Goal: Task Accomplishment & Management: Use online tool/utility

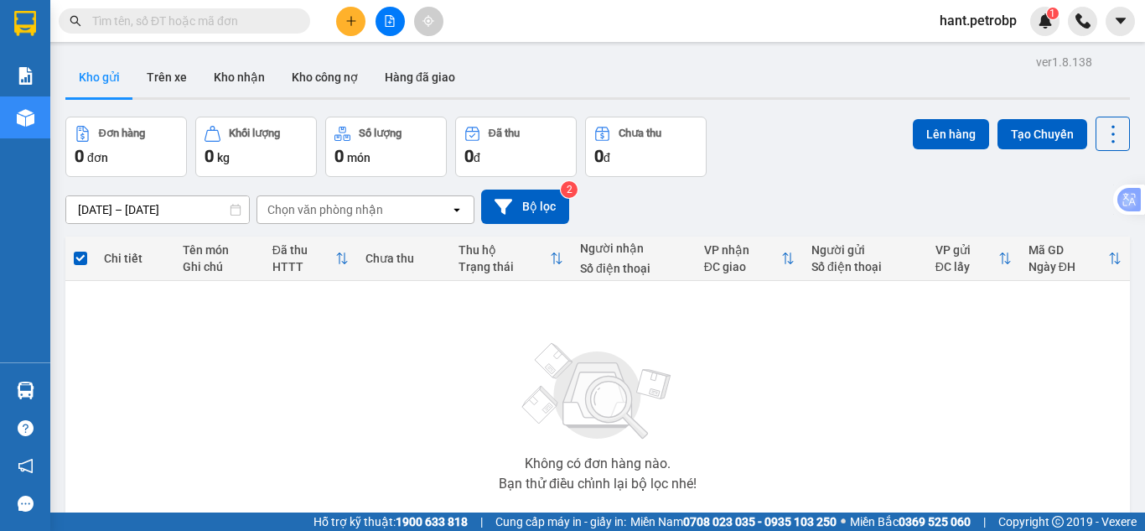
click at [238, 13] on input "text" at bounding box center [191, 21] width 198 height 18
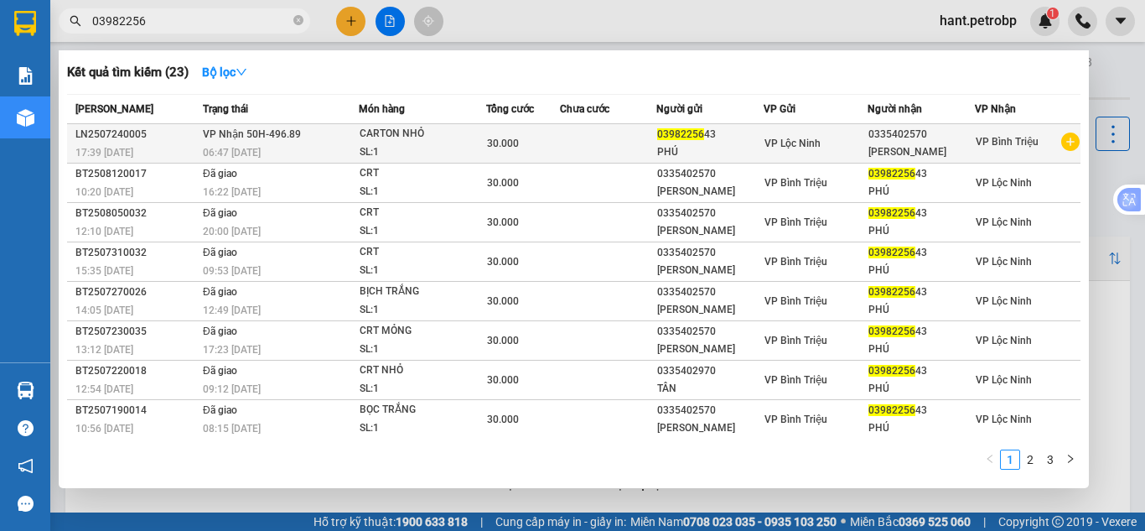
type input "03982256"
click at [487, 150] on div "30.000" at bounding box center [522, 143] width 71 height 18
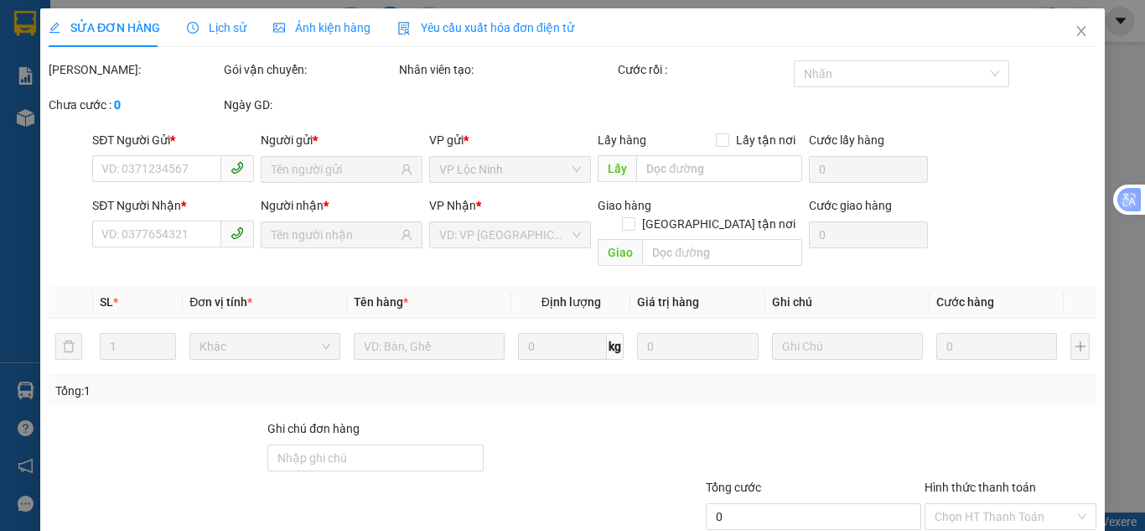
type input "0398225643"
type input "0335402570"
type input "30.000"
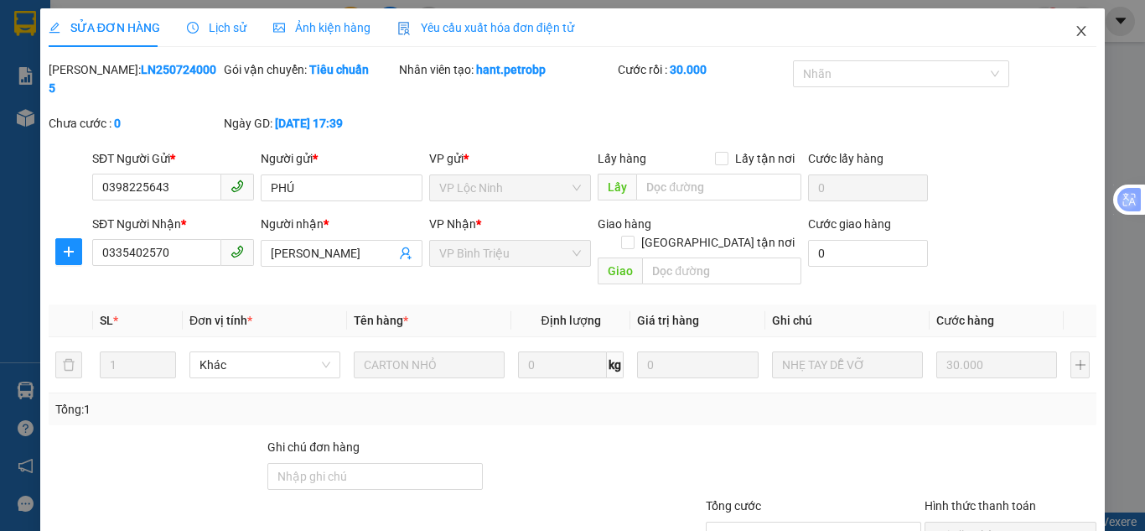
click at [1075, 29] on icon "close" at bounding box center [1081, 30] width 13 height 13
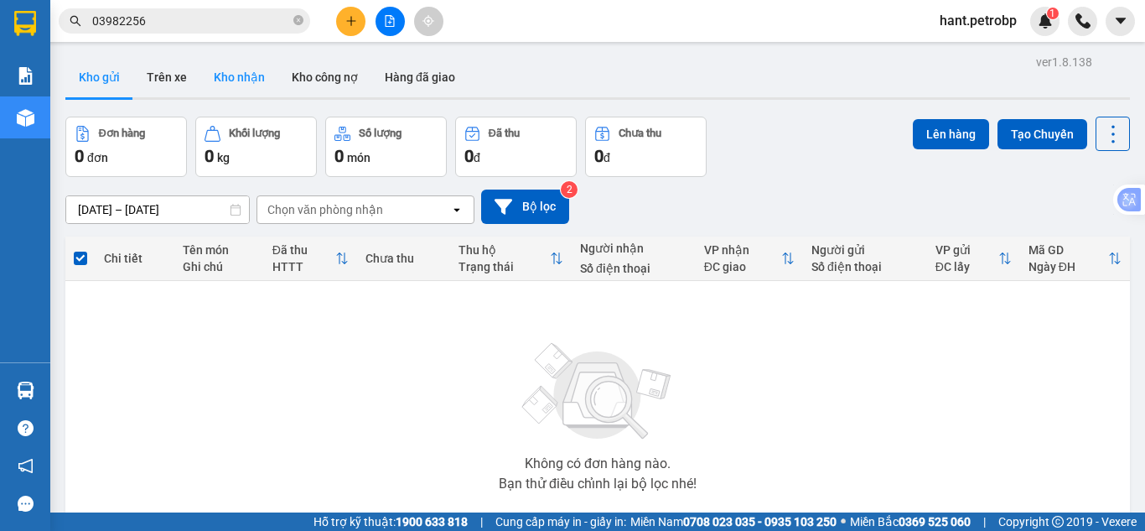
click at [240, 67] on button "Kho nhận" at bounding box center [239, 77] width 78 height 40
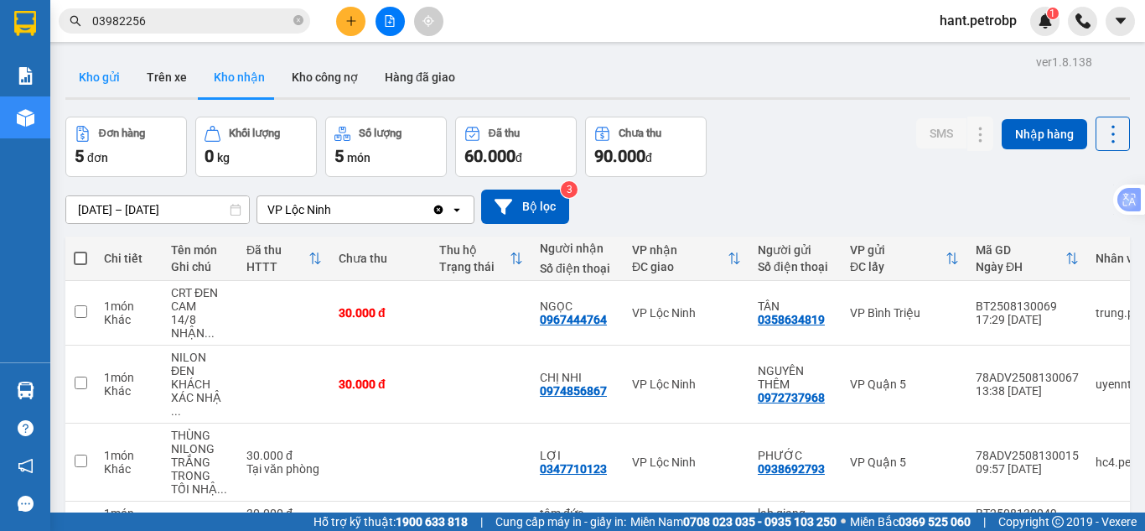
click at [96, 95] on button "Kho gửi" at bounding box center [99, 77] width 68 height 40
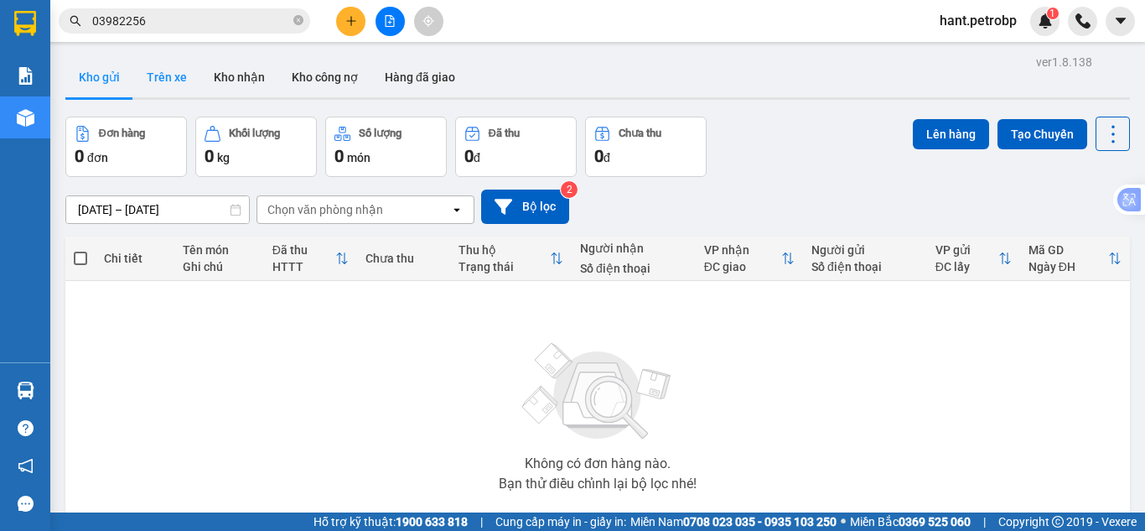
click at [184, 75] on button "Trên xe" at bounding box center [166, 77] width 67 height 40
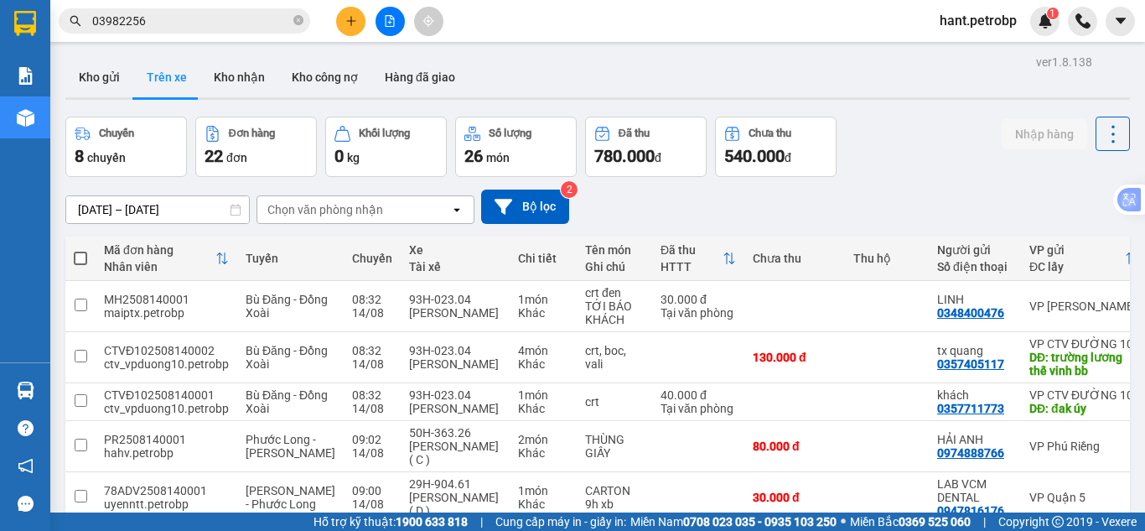
click at [327, 212] on div "Chọn văn phòng nhận" at bounding box center [325, 209] width 116 height 17
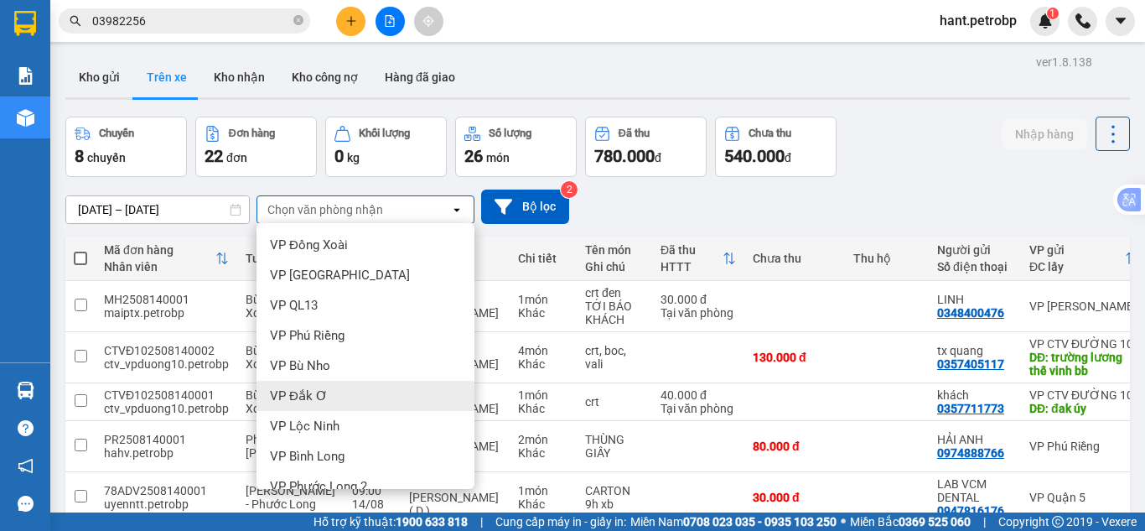
click at [308, 408] on div "VP Đắk Ơ" at bounding box center [366, 396] width 218 height 30
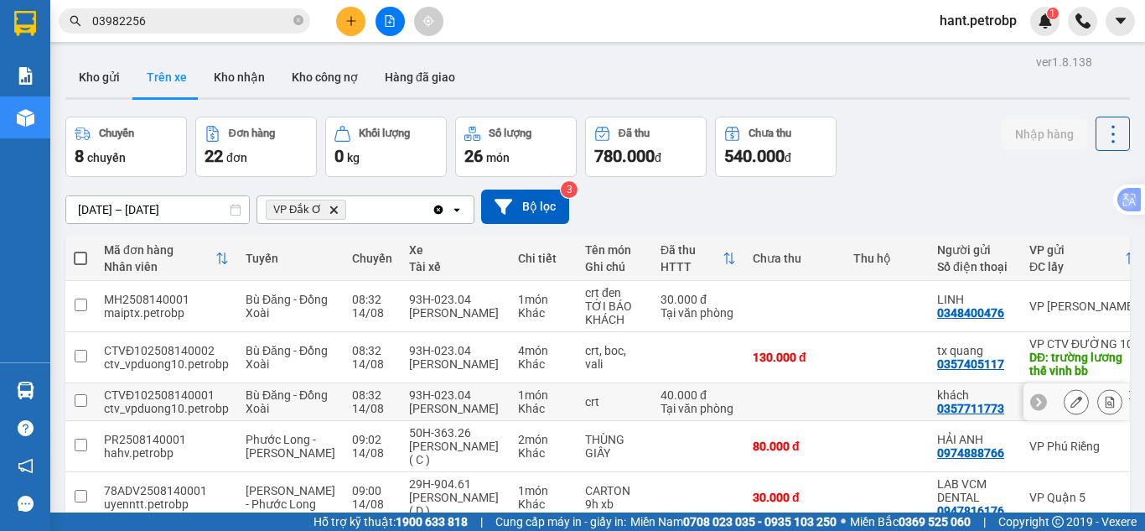
drag, startPoint x: 307, startPoint y: 416, endPoint x: 298, endPoint y: 400, distance: 18.0
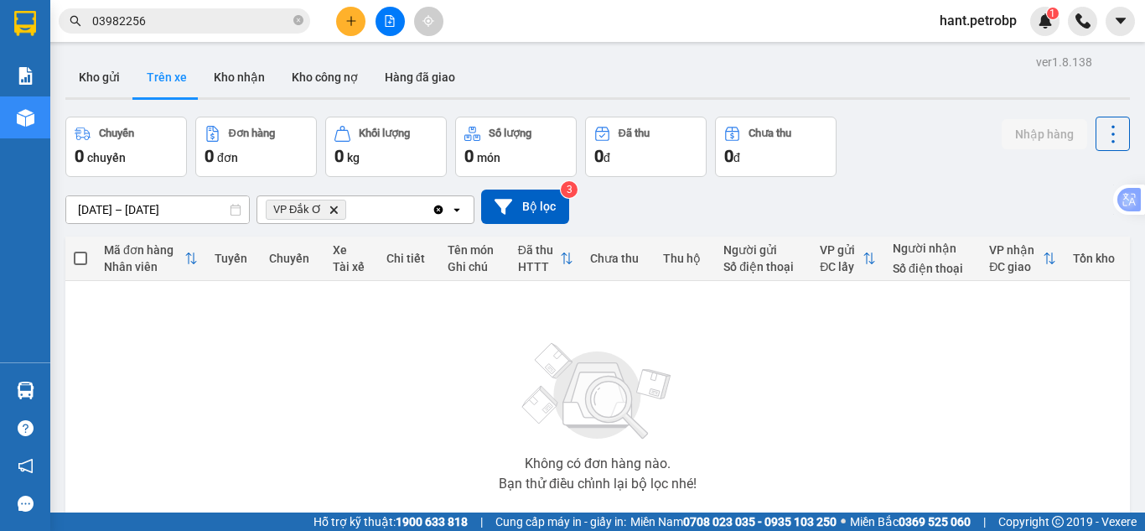
click at [329, 205] on icon "Delete" at bounding box center [334, 210] width 10 height 10
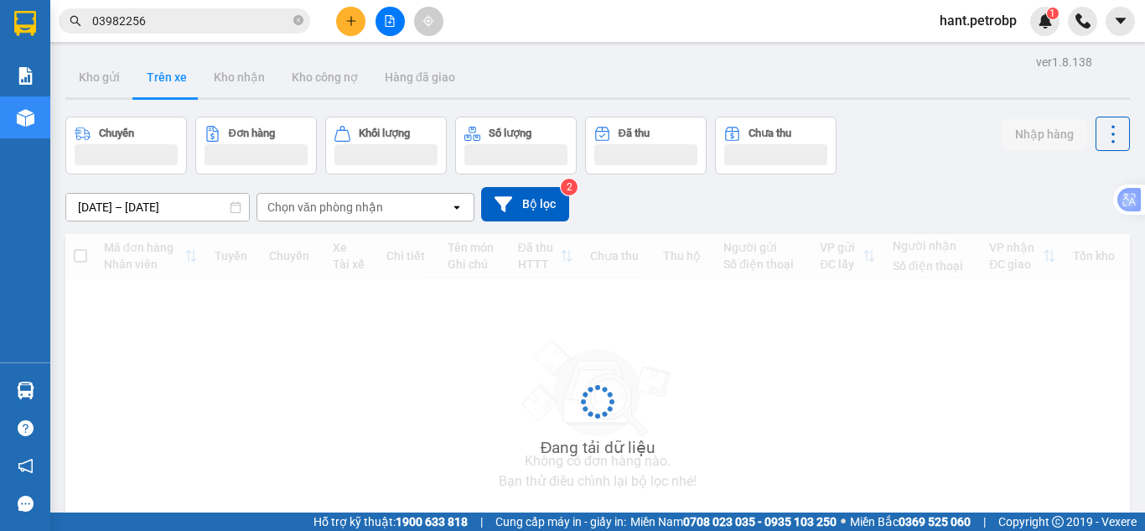
click at [334, 201] on div "Chọn văn phòng nhận" at bounding box center [325, 207] width 116 height 17
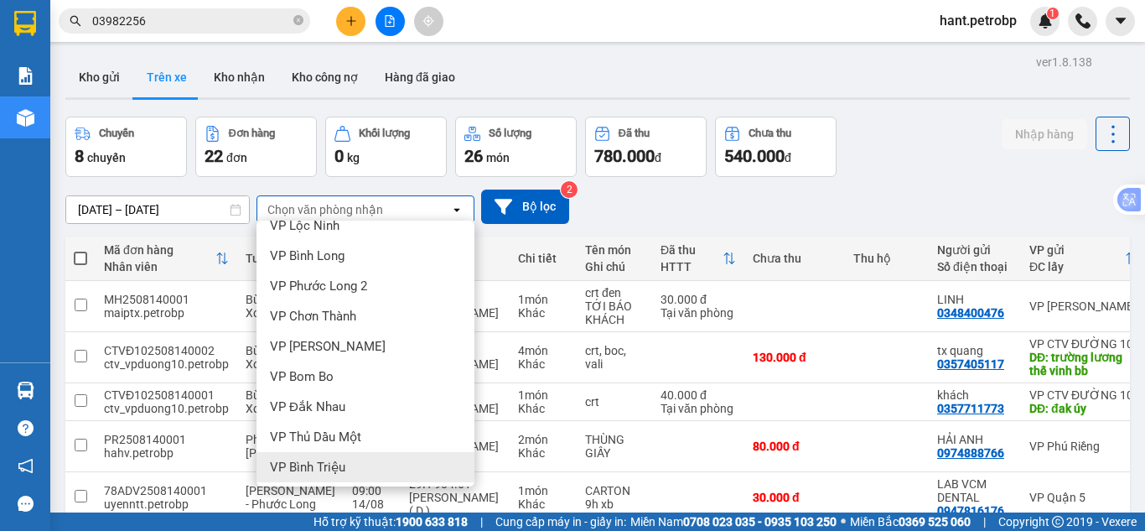
scroll to position [168, 0]
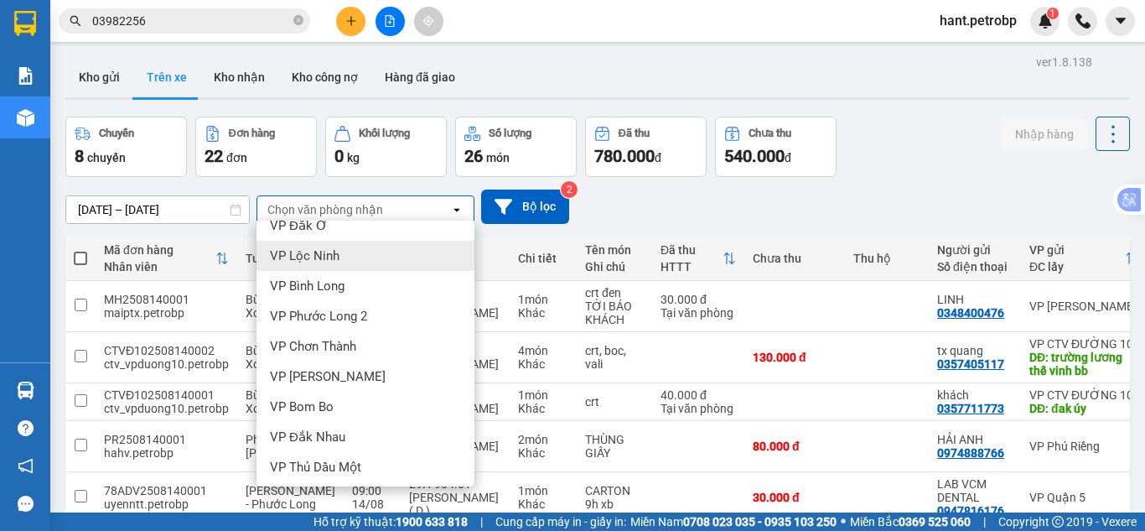
click at [300, 261] on span "VP Lộc Ninh" at bounding box center [305, 255] width 70 height 17
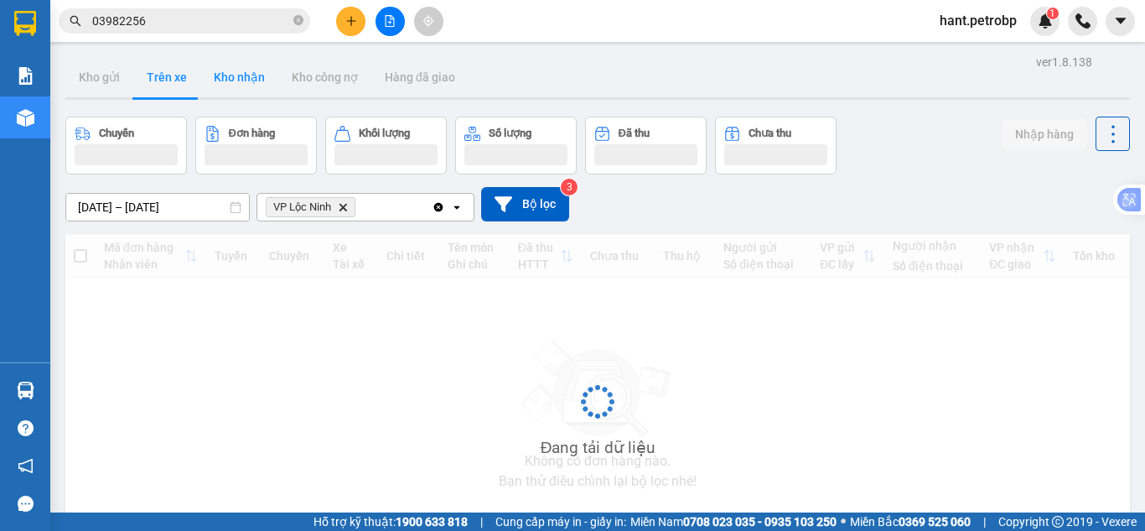
click at [267, 86] on button "Kho nhận" at bounding box center [239, 77] width 78 height 40
type input "[DATE] – [DATE]"
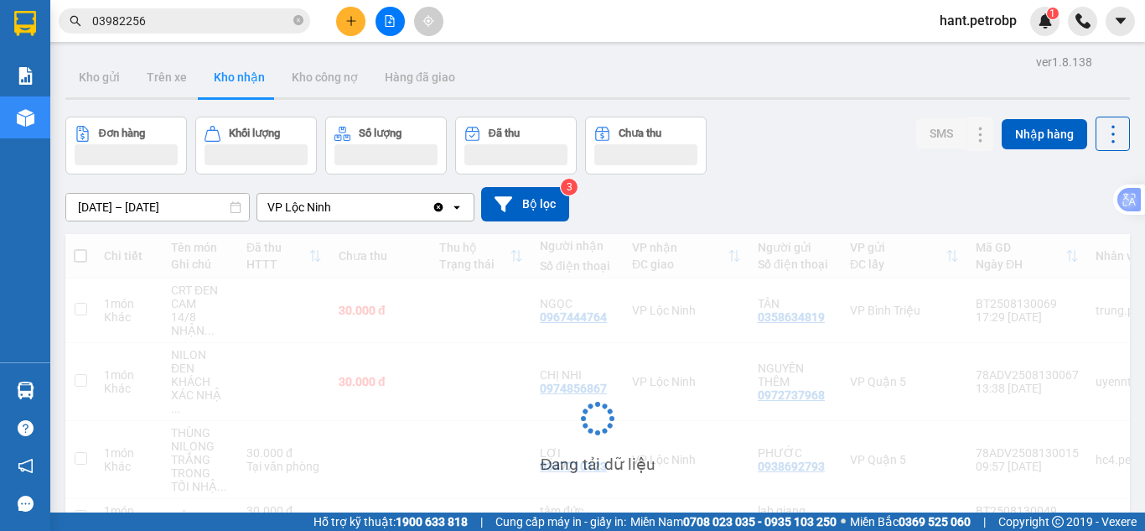
click at [253, 76] on button "Kho nhận" at bounding box center [239, 77] width 78 height 40
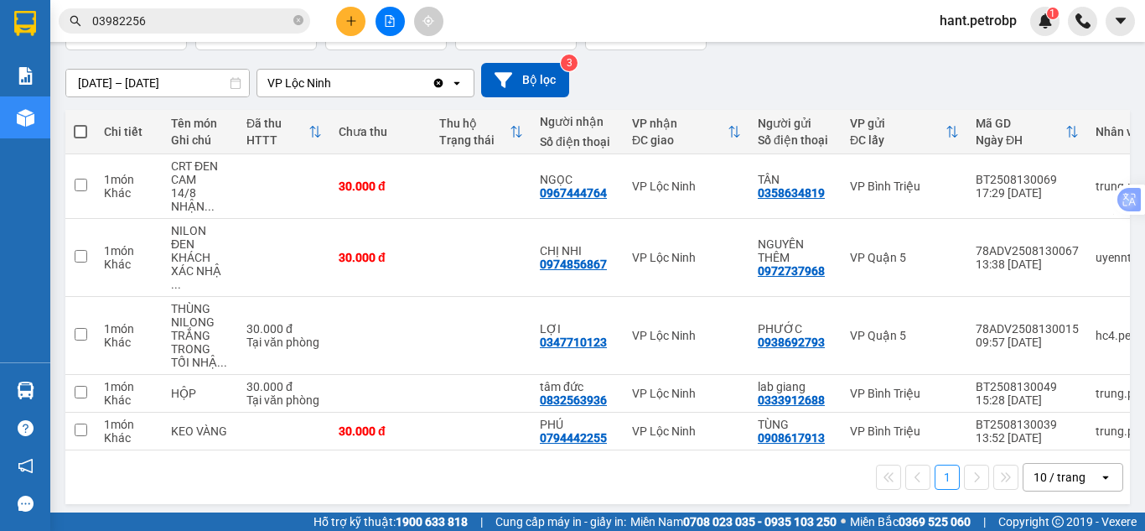
scroll to position [0, 97]
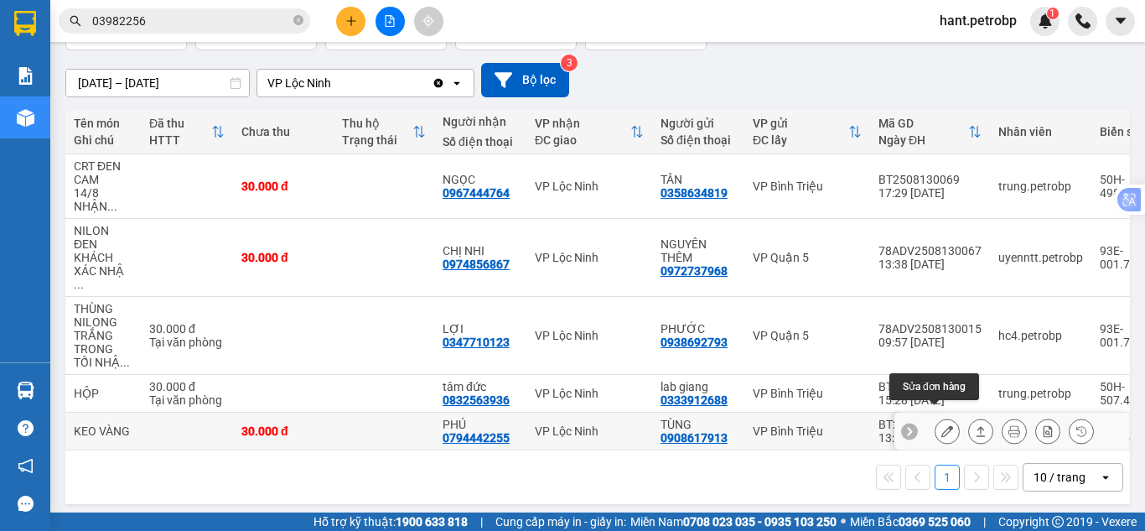
click at [941, 425] on icon at bounding box center [947, 431] width 12 height 12
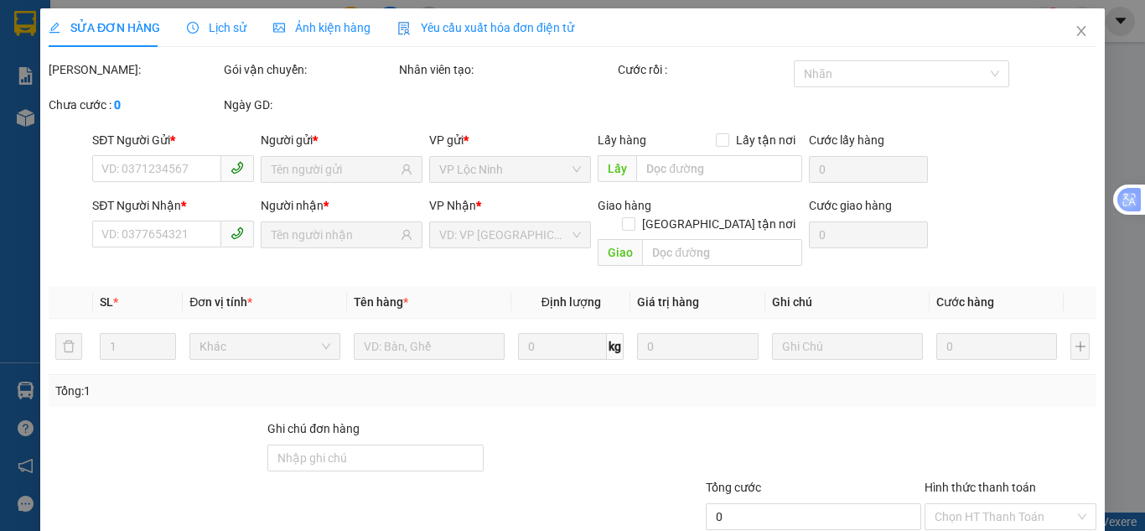
type input "0908617913"
type input "TÙNG"
type input "0794442255"
type input "PHÚ"
type input "30.000"
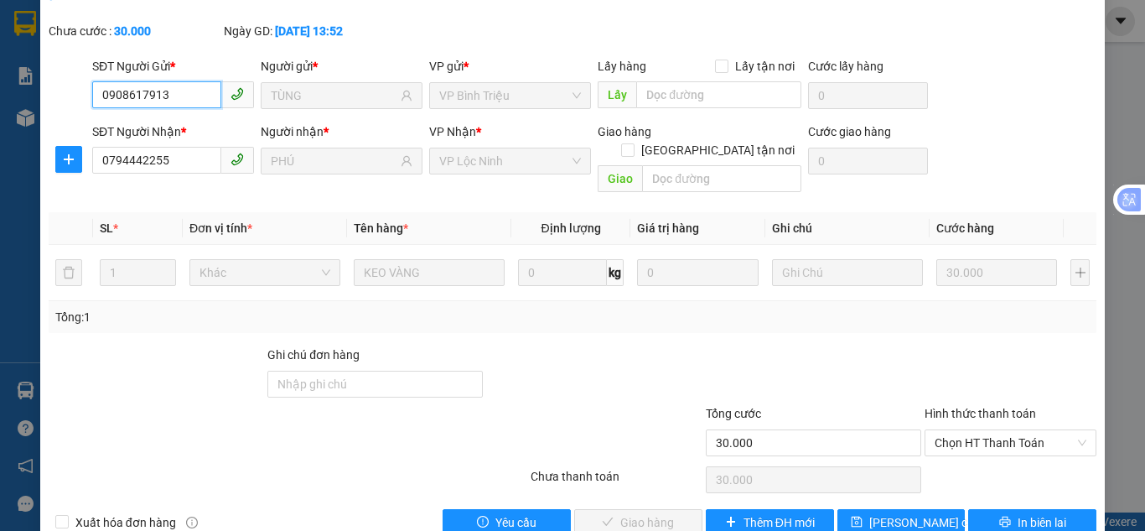
scroll to position [93, 0]
drag, startPoint x: 1017, startPoint y: 401, endPoint x: 1005, endPoint y: 423, distance: 25.5
click at [1014, 429] on span "Chọn HT Thanh Toán" at bounding box center [1011, 441] width 152 height 25
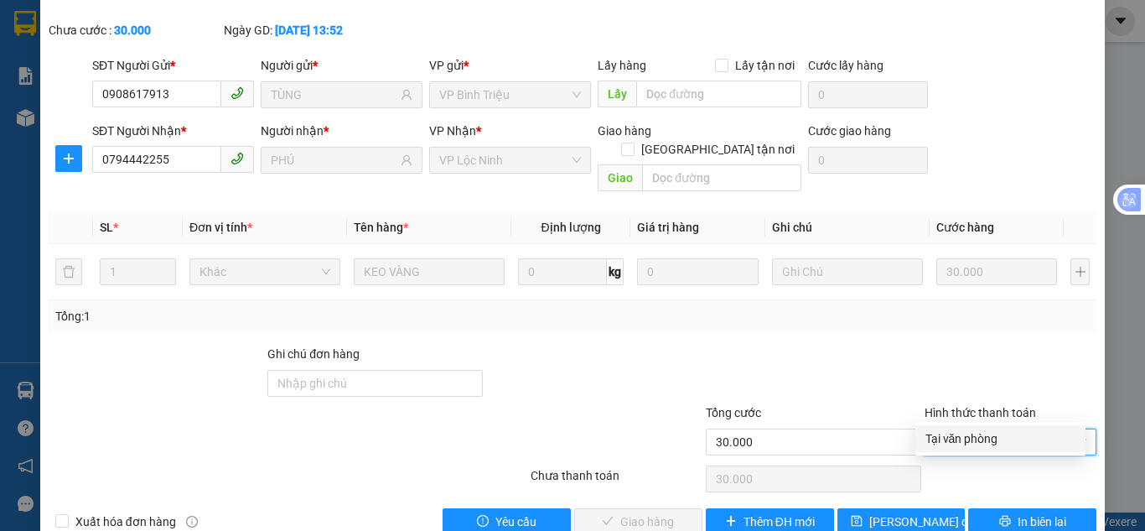
drag, startPoint x: 998, startPoint y: 435, endPoint x: 905, endPoint y: 456, distance: 95.4
click at [998, 434] on div "Tại văn phòng" at bounding box center [1001, 438] width 150 height 18
type input "0"
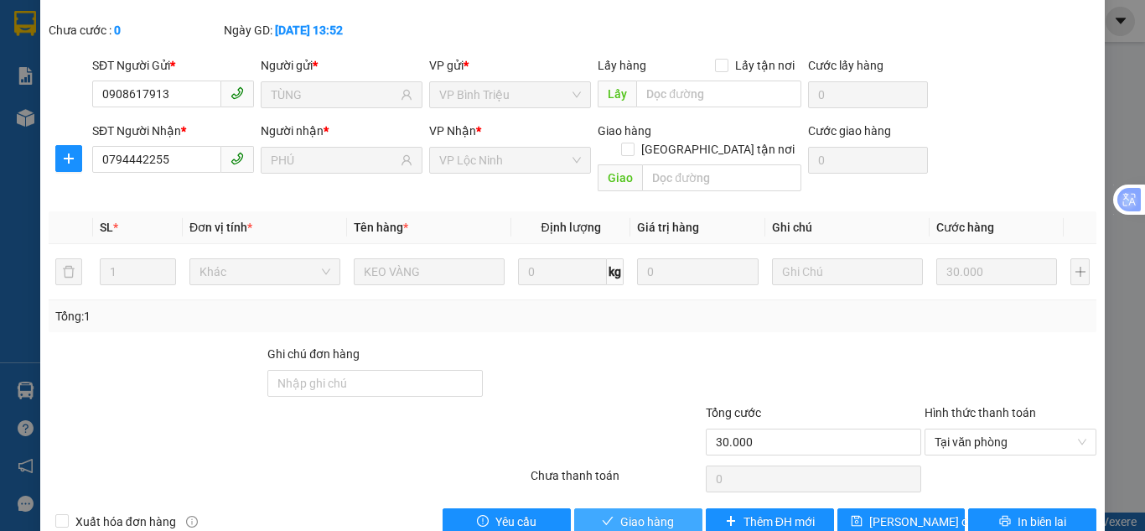
click at [635, 512] on span "Giao hàng" at bounding box center [647, 521] width 54 height 18
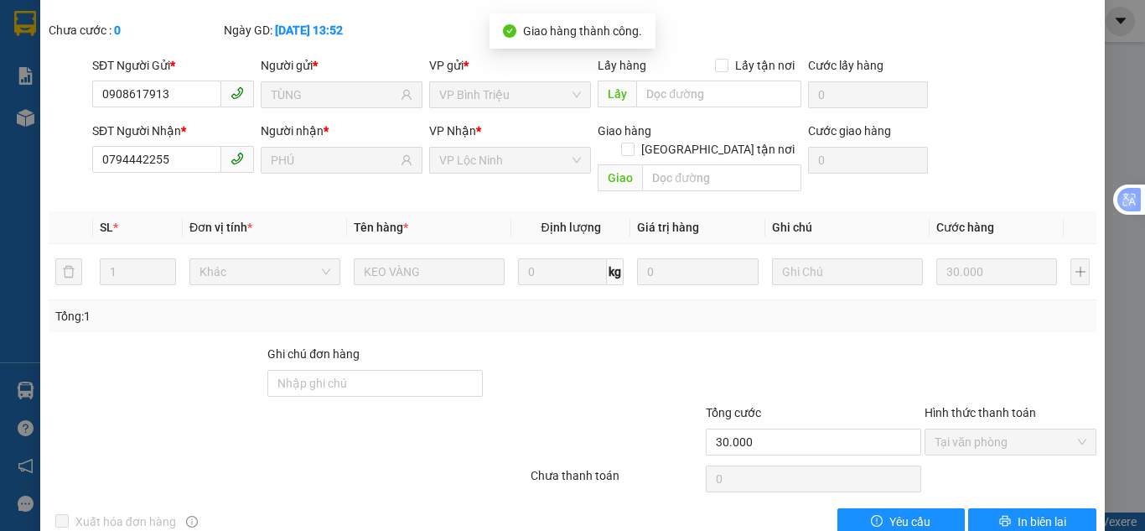
scroll to position [0, 0]
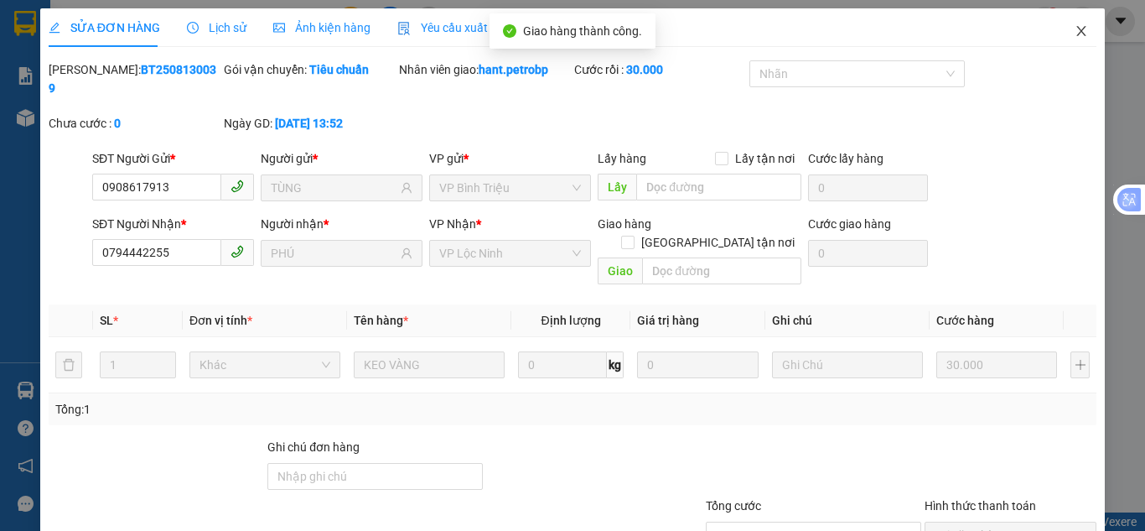
click at [1075, 34] on icon "close" at bounding box center [1081, 30] width 13 height 13
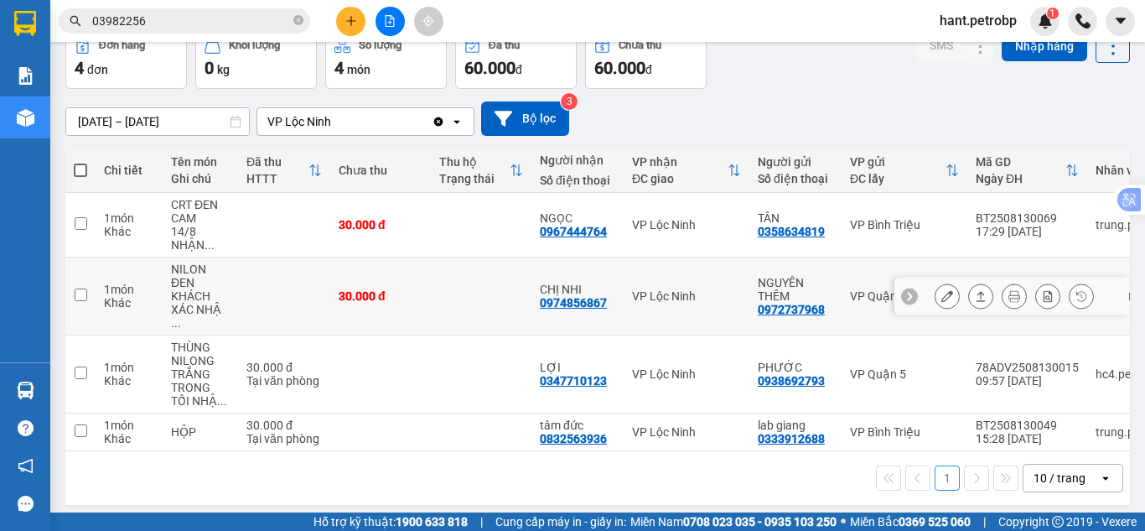
scroll to position [89, 0]
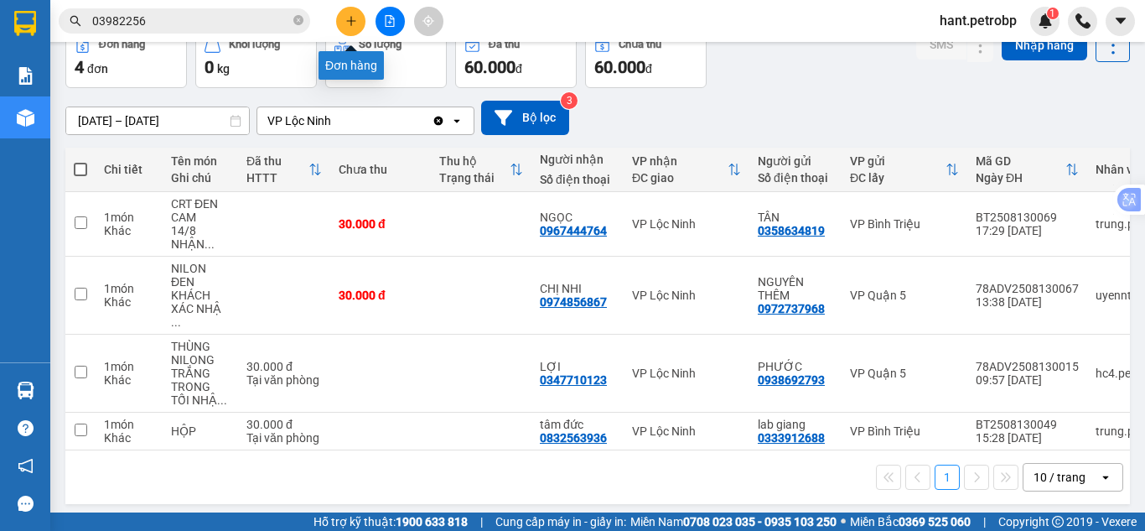
click at [348, 24] on icon "plus" at bounding box center [351, 21] width 12 height 12
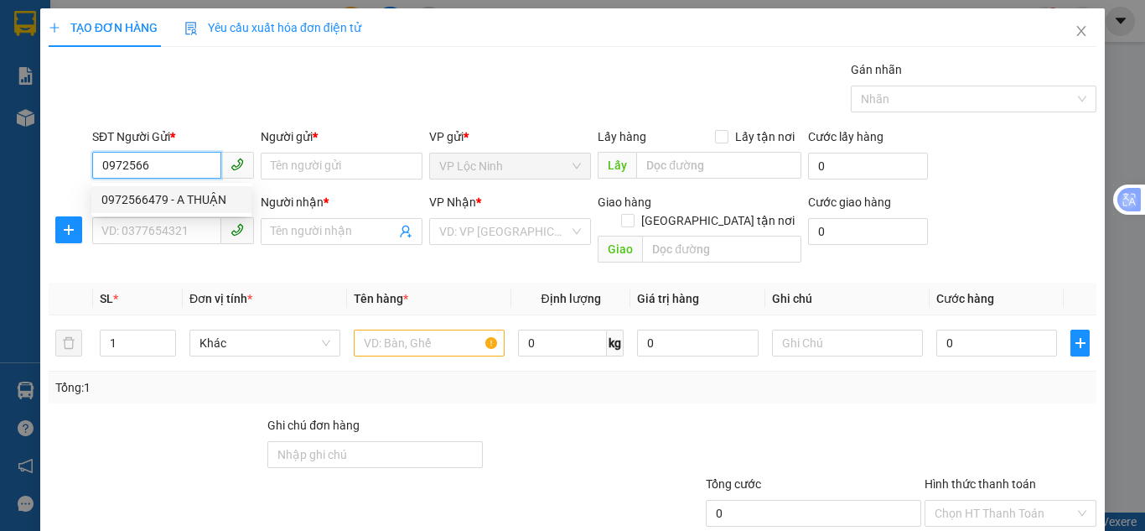
click at [178, 198] on div "0972566479 - A THUẬN" at bounding box center [171, 199] width 140 height 18
type input "0972566479"
type input "A THUẬN"
type input "0988454222"
type input "HÙNG"
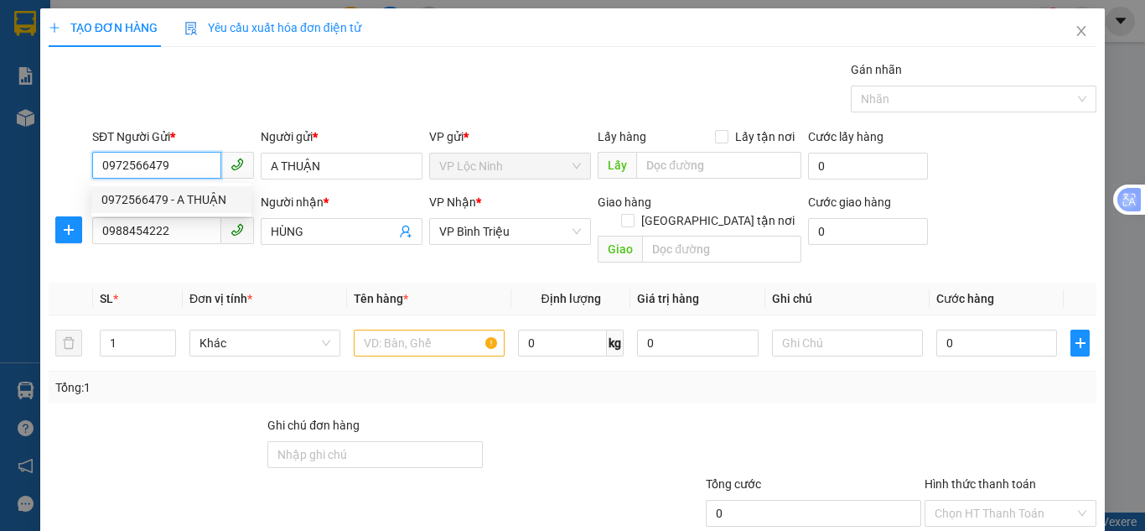
type input "40.000"
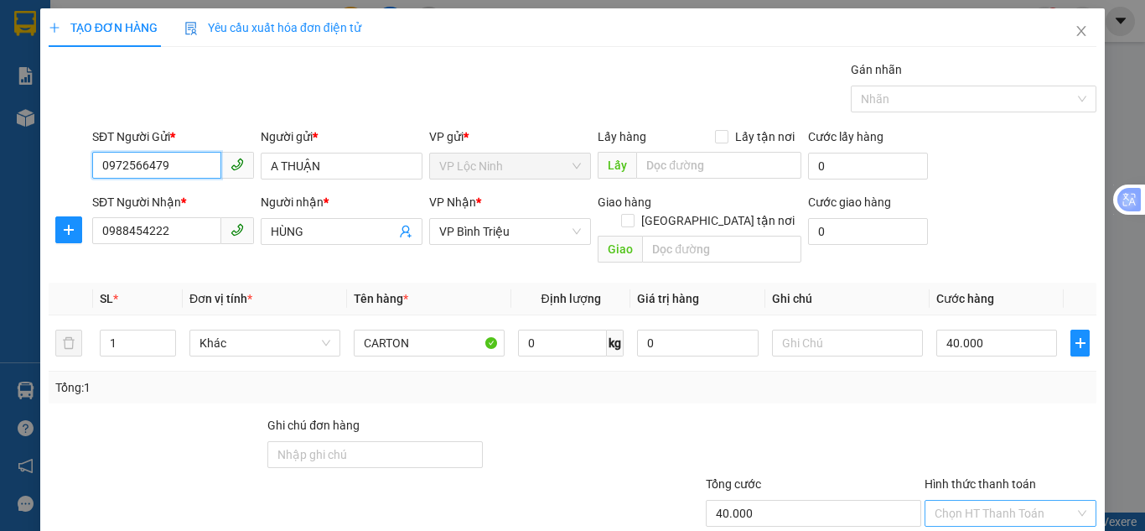
type input "0972566479"
drag, startPoint x: 978, startPoint y: 494, endPoint x: 890, endPoint y: 396, distance: 131.2
click at [978, 501] on input "Hình thức thanh toán" at bounding box center [1005, 513] width 140 height 25
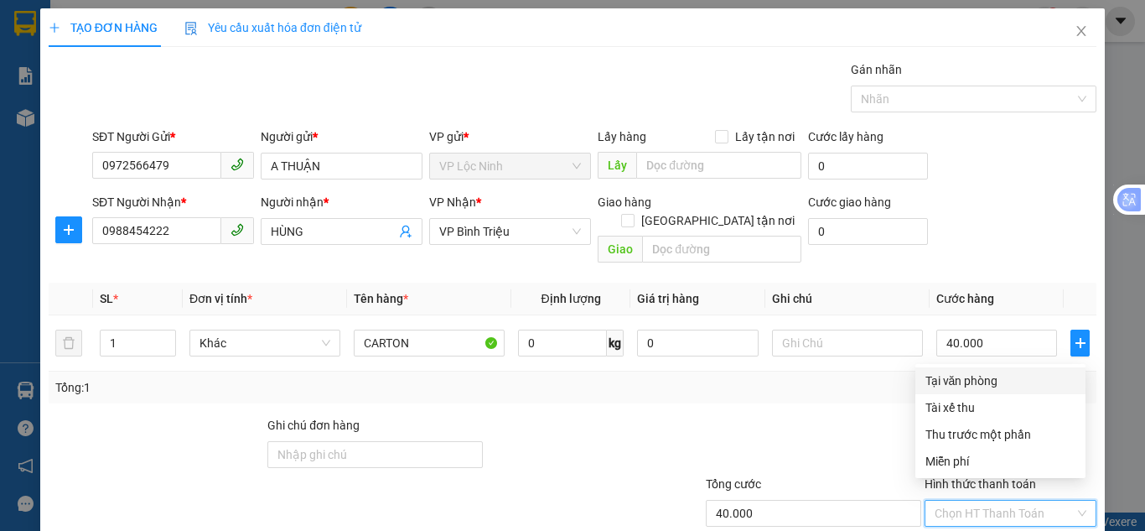
click at [967, 386] on div "Tại văn phòng" at bounding box center [1001, 380] width 150 height 18
type input "0"
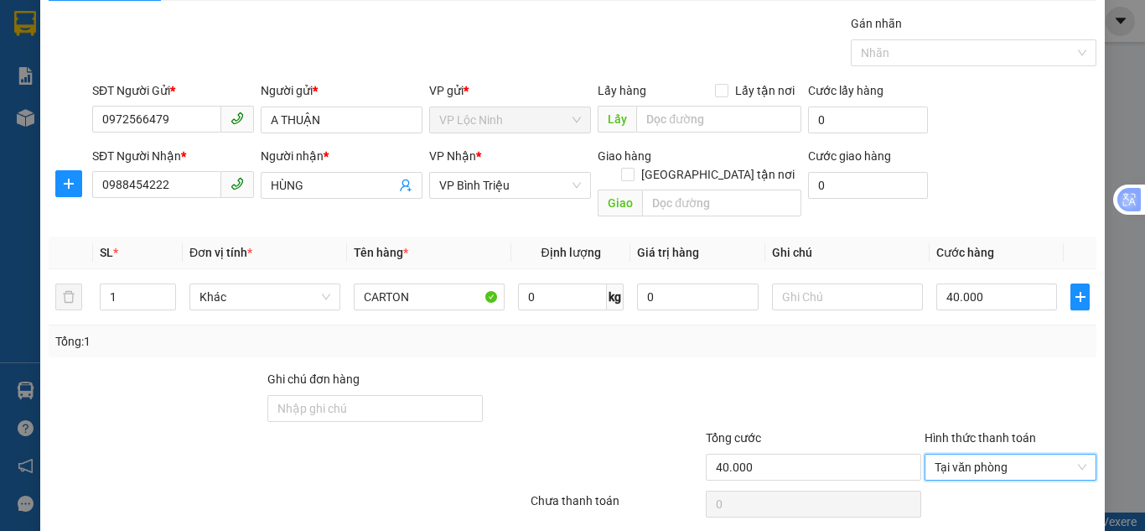
scroll to position [90, 0]
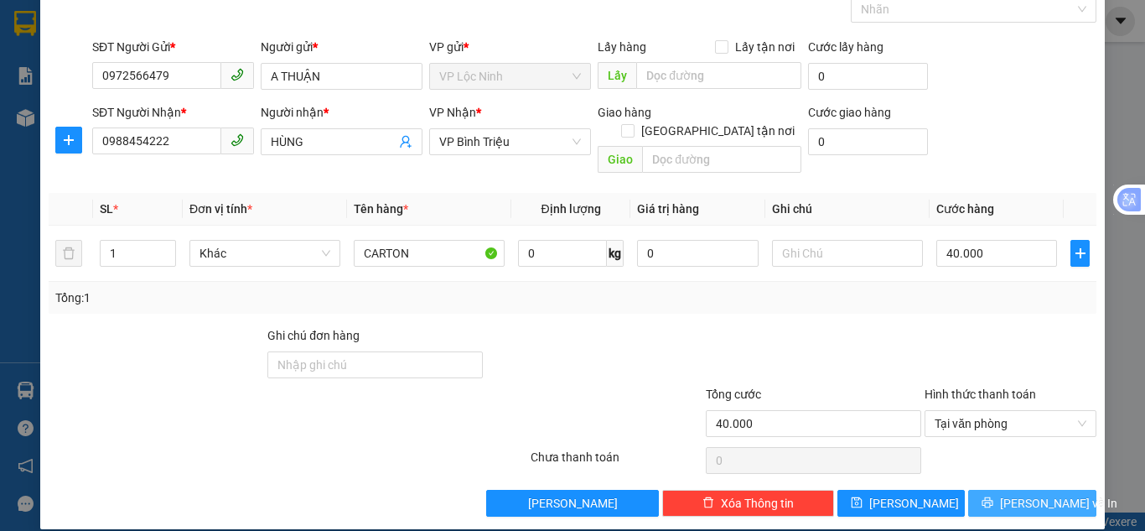
click at [1019, 494] on span "[PERSON_NAME] và In" at bounding box center [1058, 503] width 117 height 18
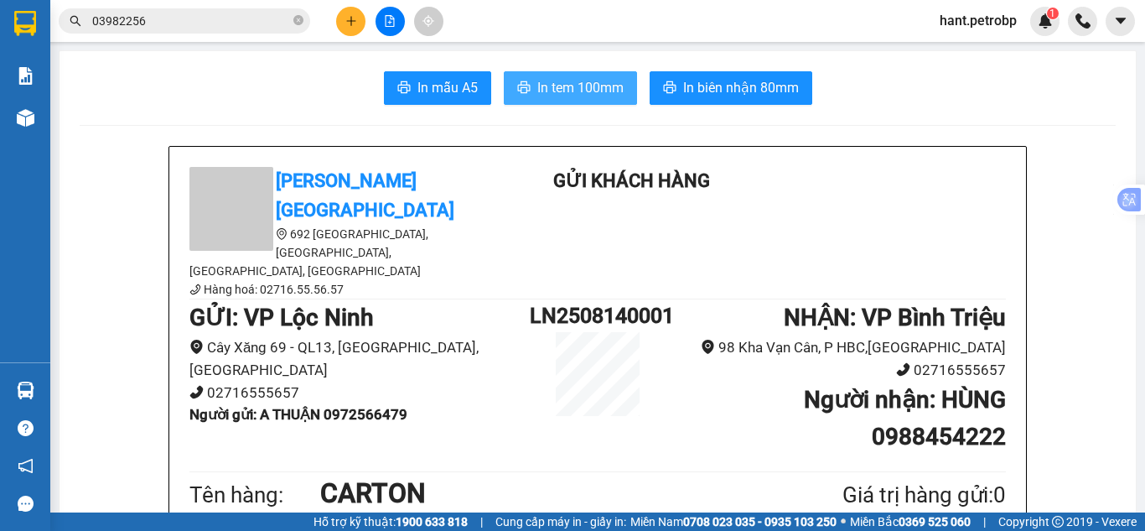
drag, startPoint x: 537, startPoint y: 89, endPoint x: 674, endPoint y: 263, distance: 221.5
click at [538, 89] on span "In tem 100mm" at bounding box center [580, 87] width 86 height 21
drag, startPoint x: 543, startPoint y: 65, endPoint x: 548, endPoint y: 86, distance: 20.7
click at [548, 86] on span "In tem 100mm" at bounding box center [580, 87] width 86 height 21
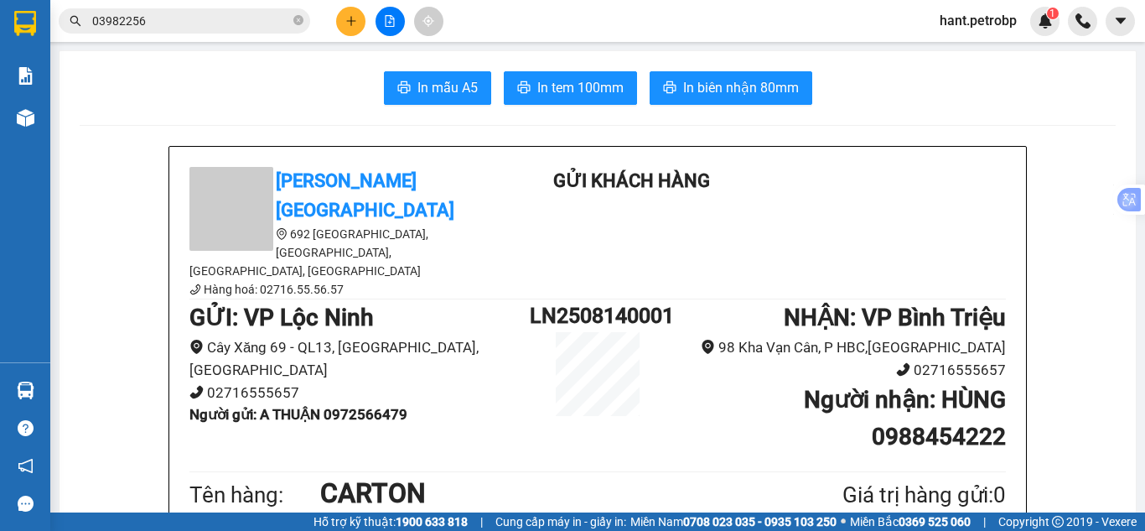
click at [38, 125] on div at bounding box center [25, 117] width 29 height 29
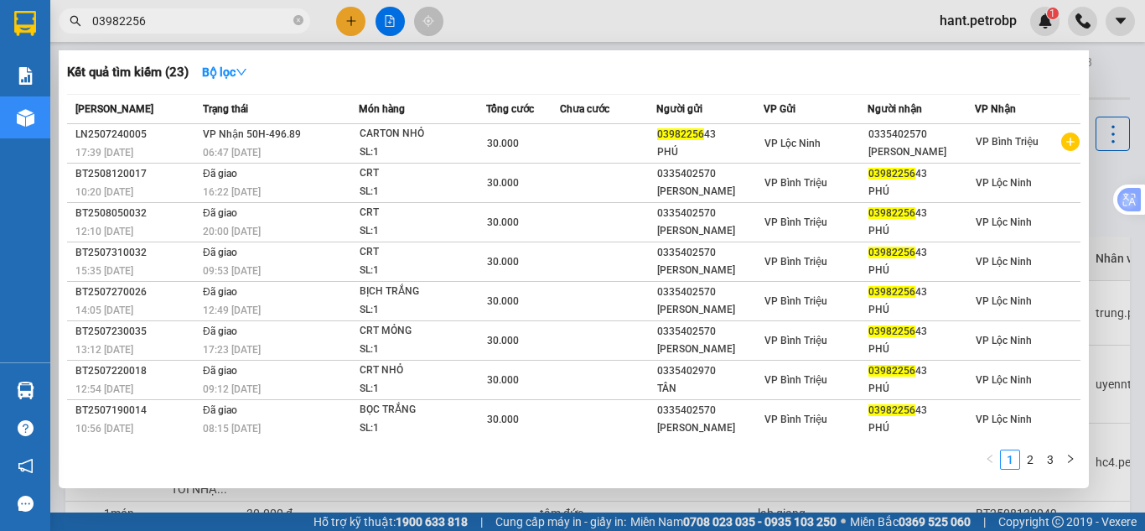
drag, startPoint x: 174, startPoint y: 11, endPoint x: 170, endPoint y: 23, distance: 13.3
click at [171, 22] on span "03982256" at bounding box center [185, 20] width 252 height 25
drag, startPoint x: 168, startPoint y: 24, endPoint x: 14, endPoint y: 35, distance: 153.8
click at [14, 35] on section "Kết quả tìm kiếm ( 23 ) Bộ lọc Mã ĐH Trạng thái Món hàng Tổng cước Chưa cước Ng…" at bounding box center [572, 265] width 1145 height 531
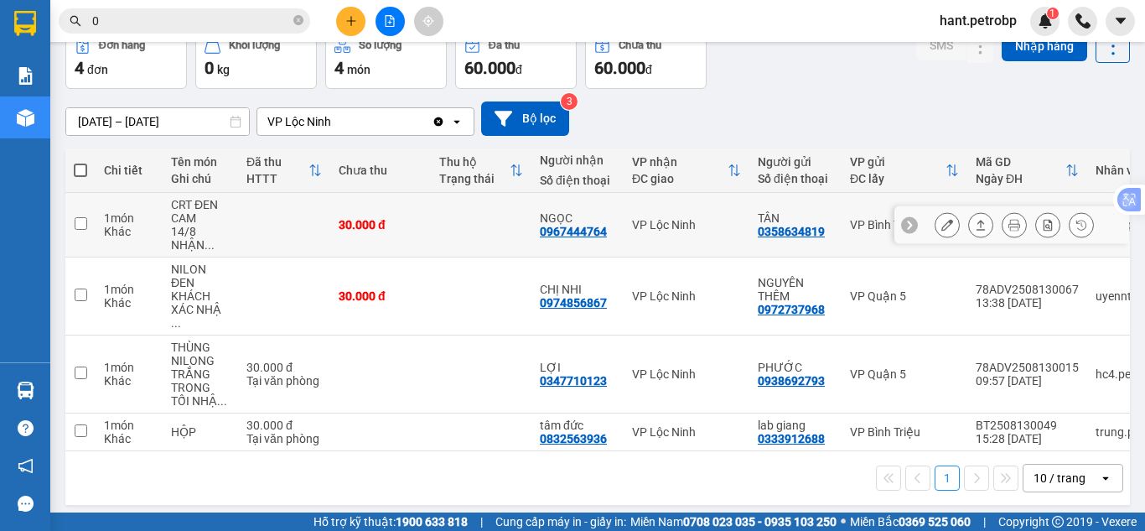
scroll to position [89, 0]
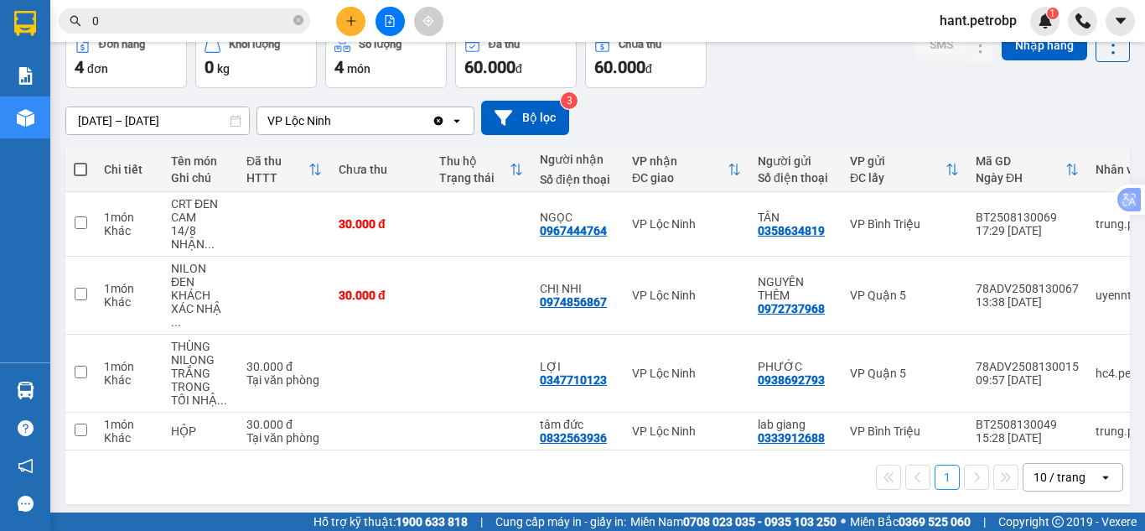
type input "0"
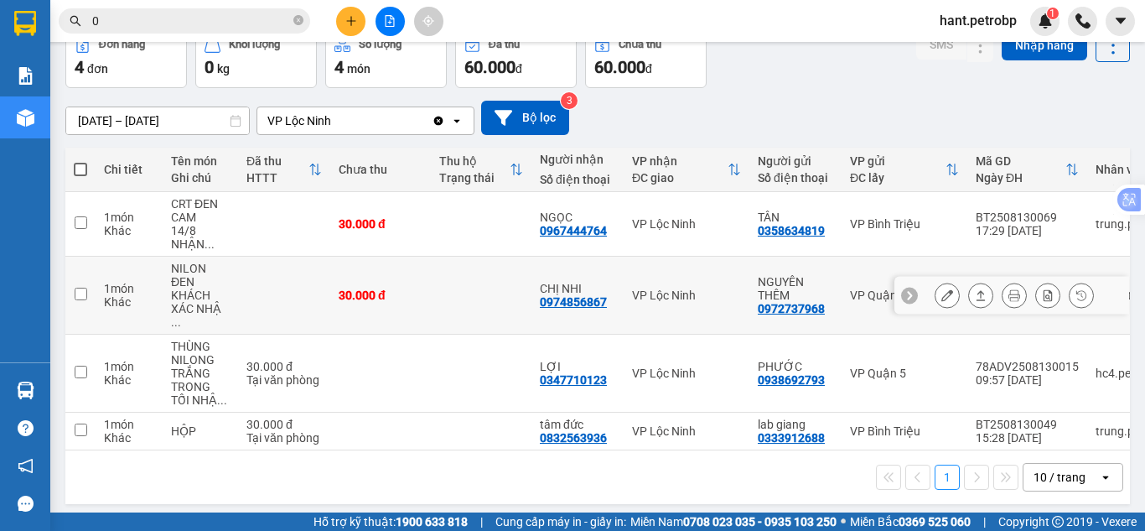
click at [941, 288] on button at bounding box center [947, 295] width 23 height 29
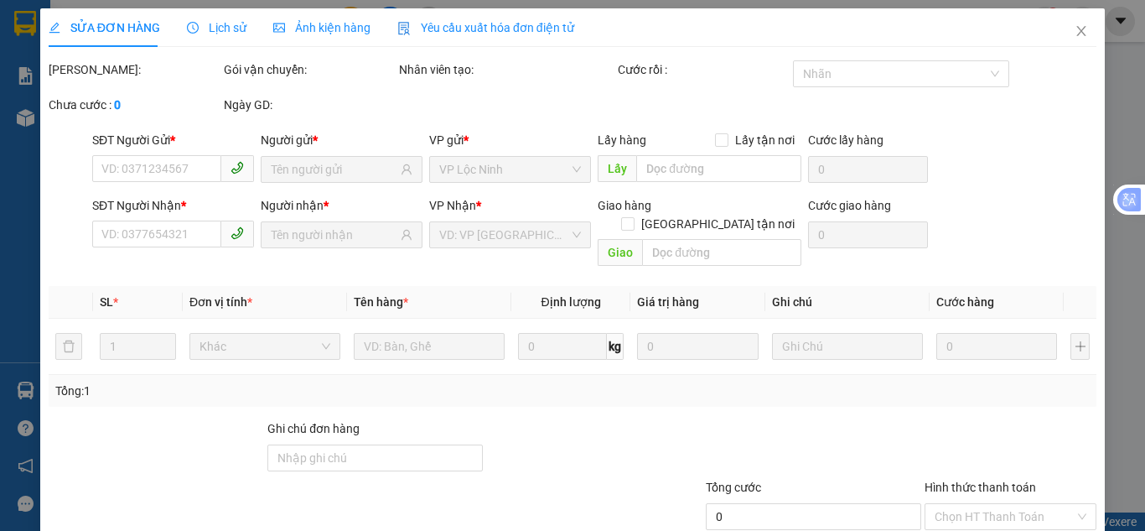
type input "0972737968"
type input "NGUYÊN THÊM"
type input "0974856867"
type input "CHỊ NHI"
type input "30.000"
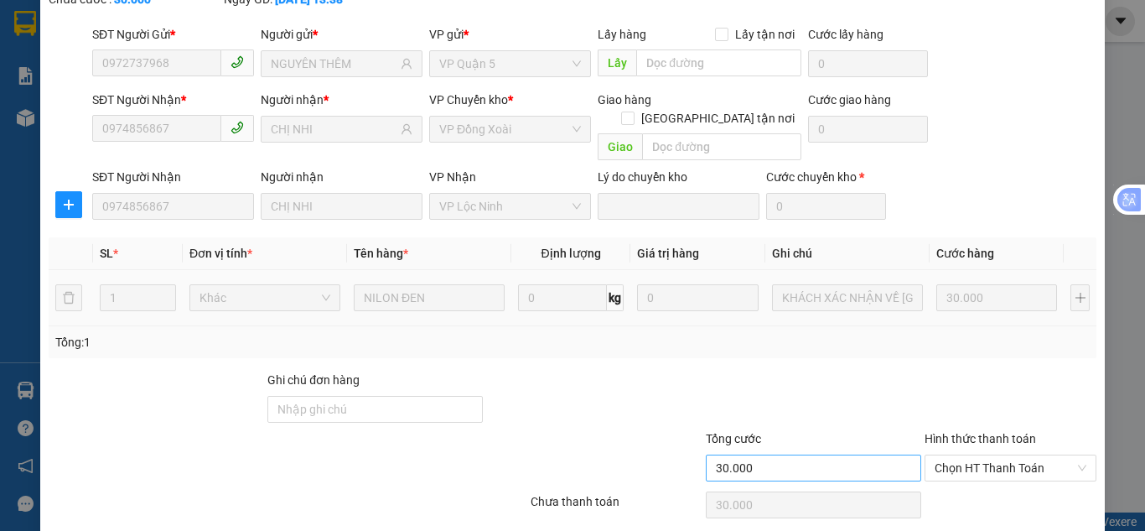
scroll to position [150, 0]
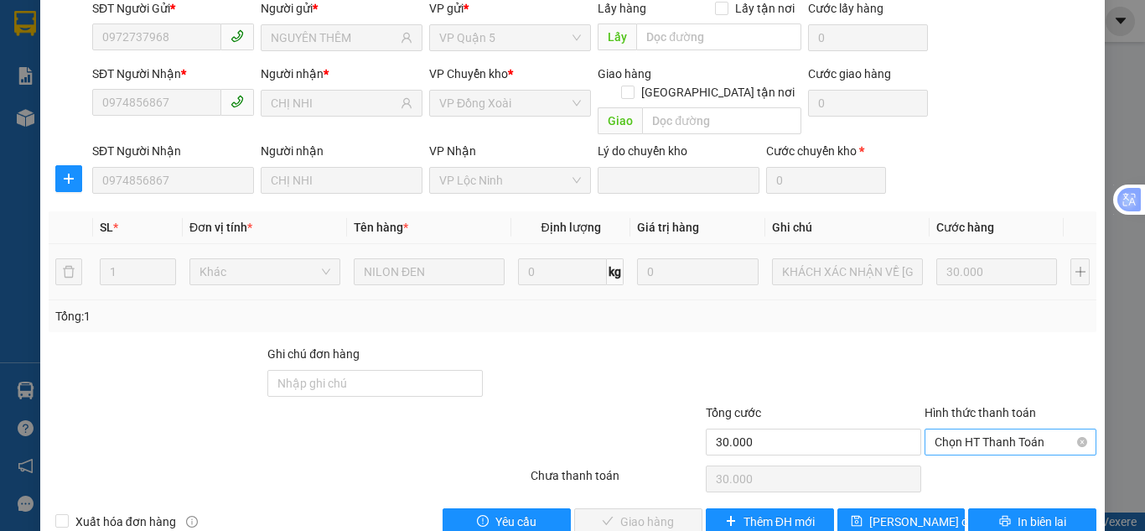
click at [974, 429] on span "Chọn HT Thanh Toán" at bounding box center [1011, 441] width 152 height 25
drag, startPoint x: 957, startPoint y: 434, endPoint x: 919, endPoint y: 433, distance: 37.8
click at [956, 433] on div "Tại văn phòng" at bounding box center [1001, 438] width 150 height 18
type input "0"
click at [667, 508] on button "Giao hàng" at bounding box center [638, 521] width 128 height 27
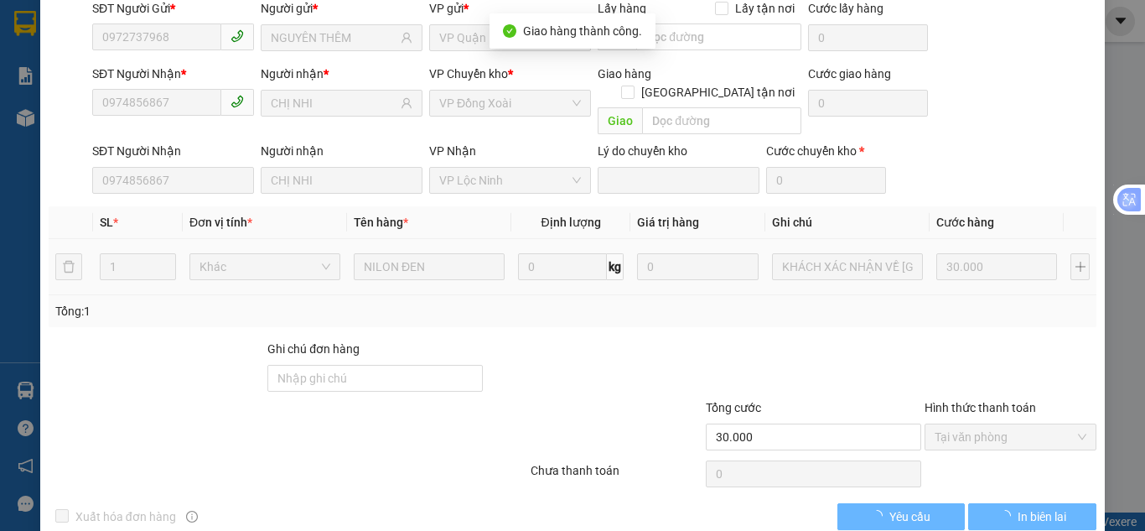
scroll to position [0, 0]
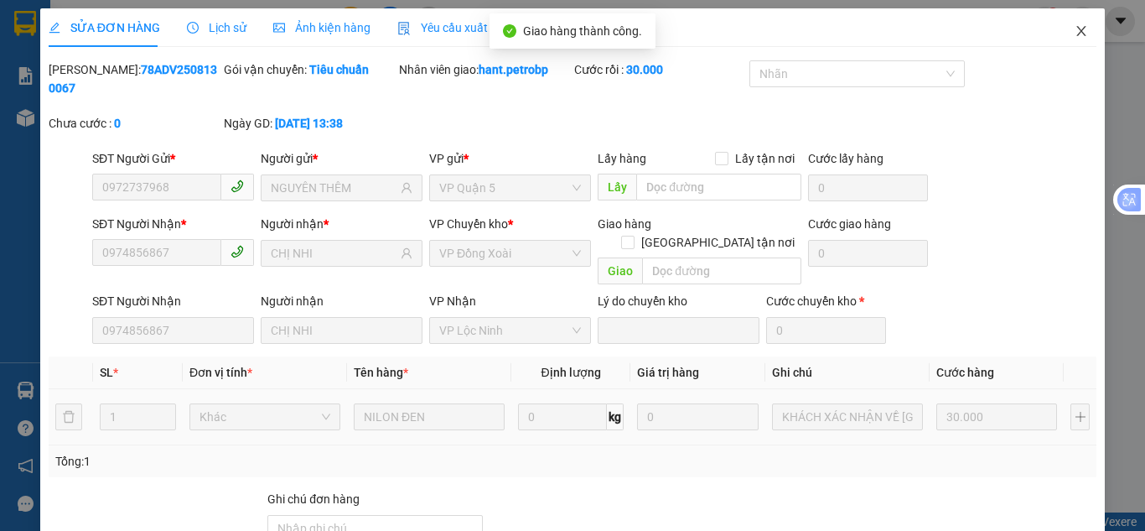
click at [1077, 34] on icon "close" at bounding box center [1081, 31] width 9 height 10
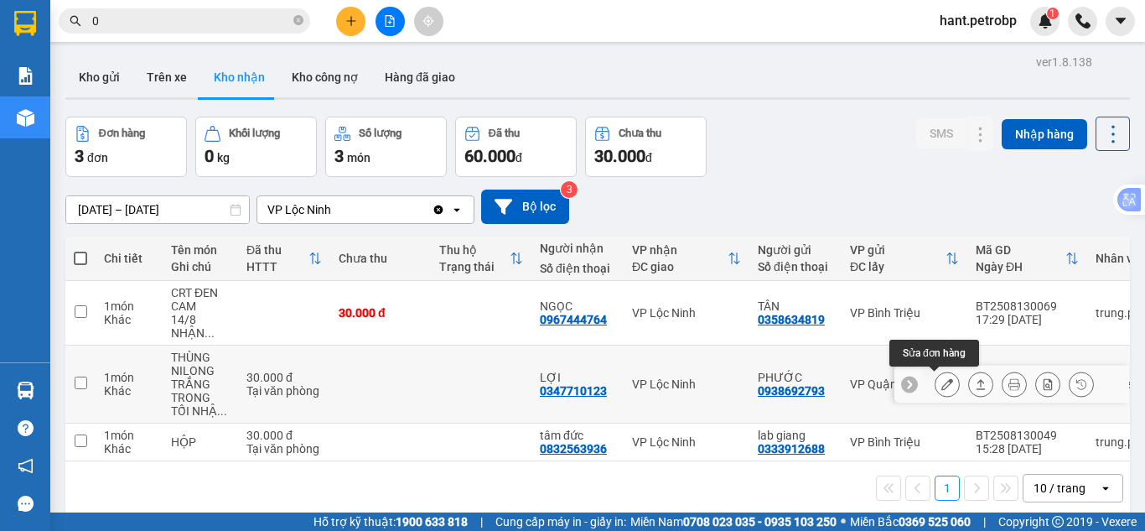
click at [936, 392] on button at bounding box center [947, 384] width 23 height 29
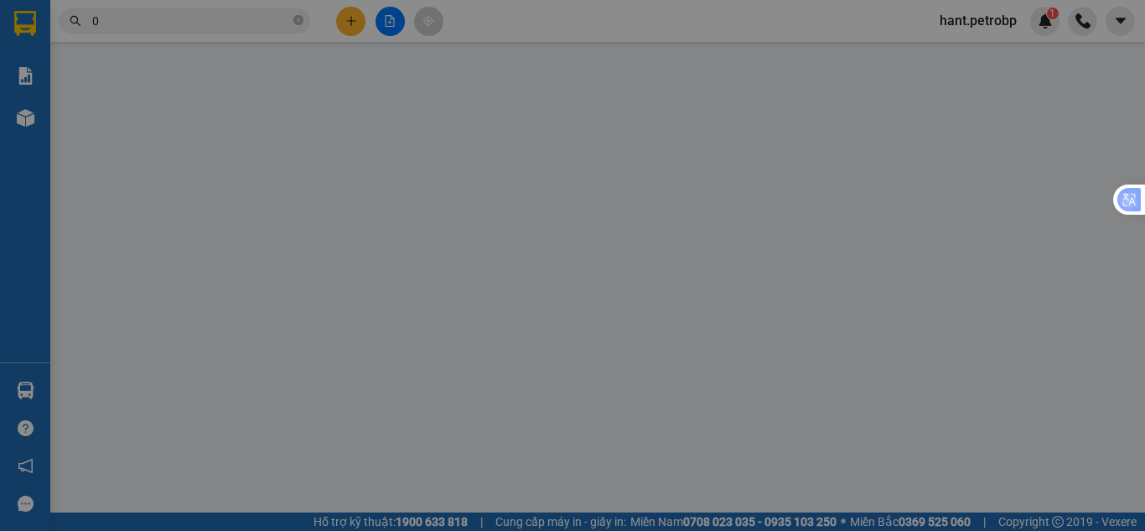
type input "0938692793"
type input "PHƯỚC"
type input "0347710123"
type input "LỢI"
type input "30.000"
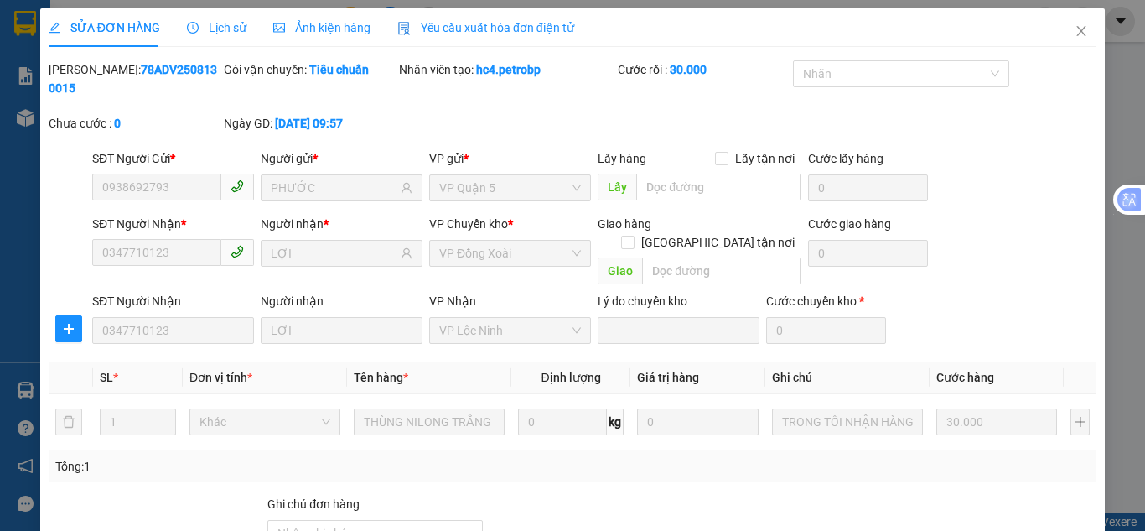
scroll to position [150, 0]
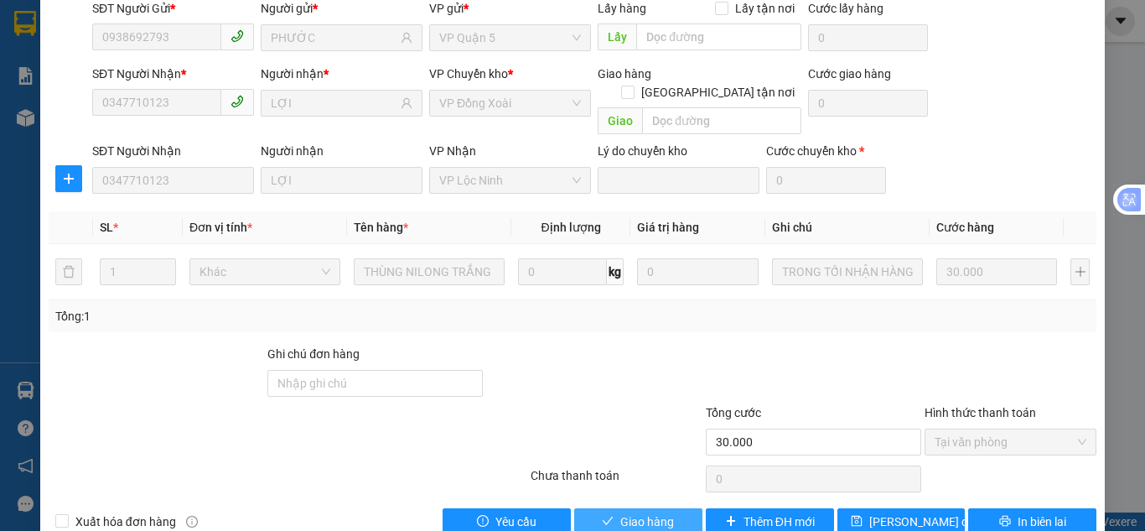
drag, startPoint x: 651, startPoint y: 484, endPoint x: 659, endPoint y: 466, distance: 19.5
click at [659, 466] on div "Total Paid Fee 30.000 Total UnPaid Fee 0 Cash Collection Total Fee Mã ĐH: 78ADV…" at bounding box center [573, 222] width 1048 height 625
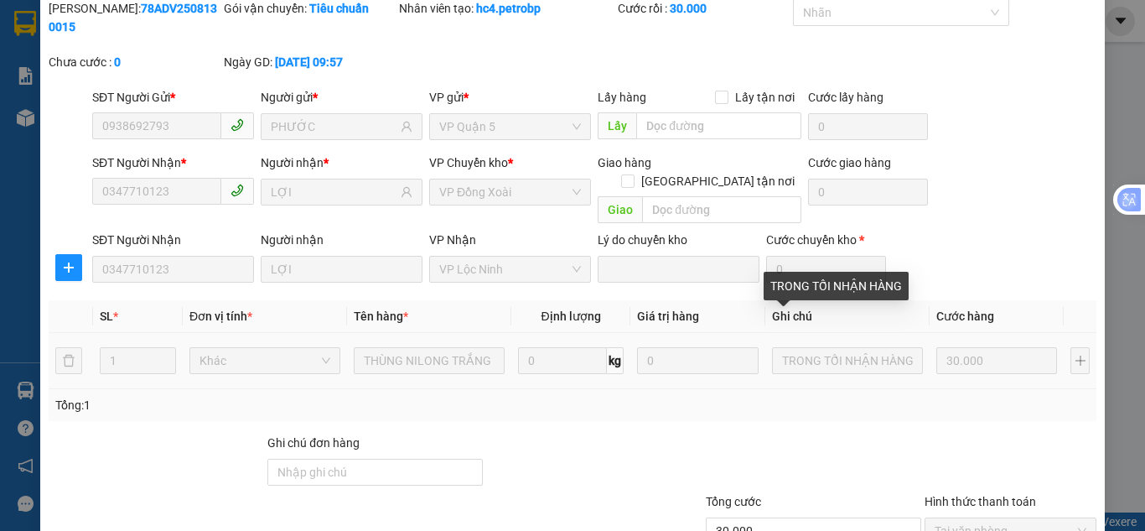
scroll to position [0, 0]
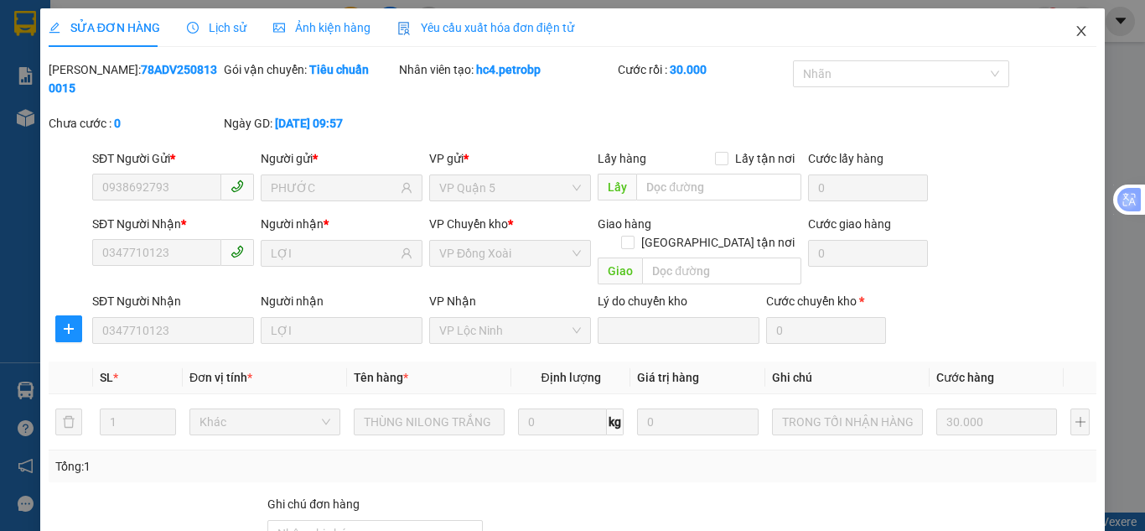
click at [1062, 39] on span "Close" at bounding box center [1081, 31] width 47 height 47
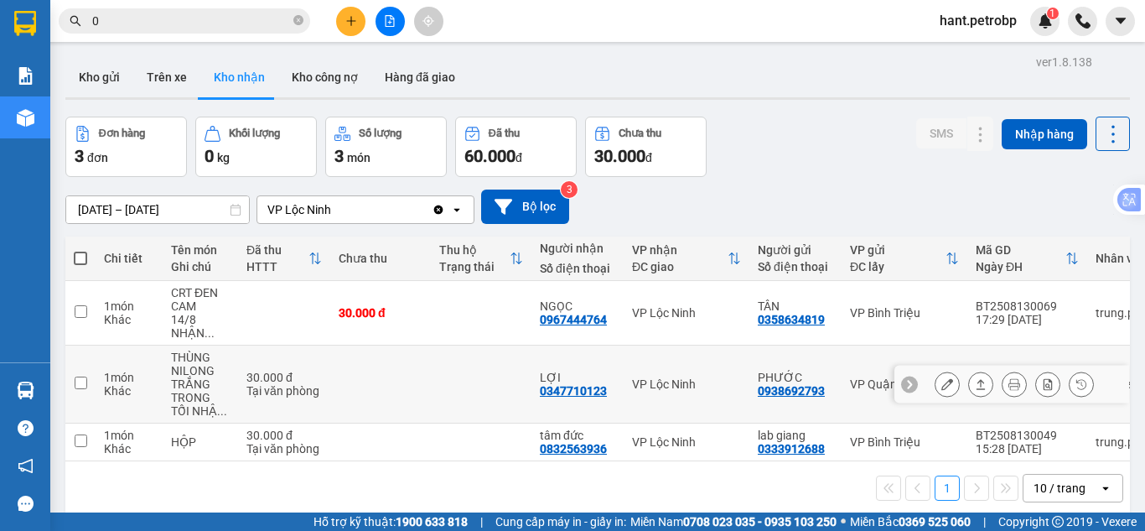
click at [941, 383] on icon at bounding box center [947, 384] width 12 height 12
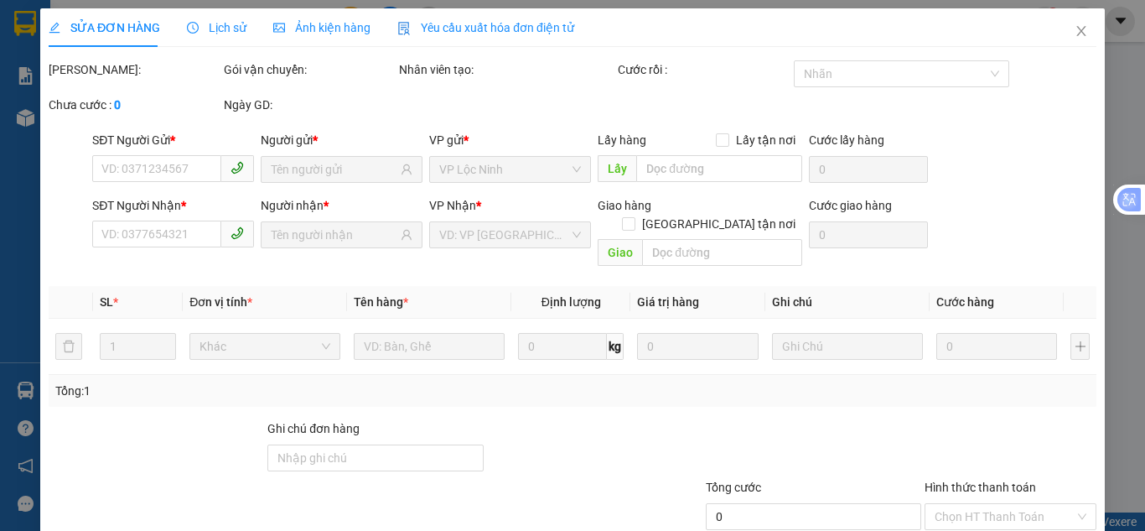
type input "0938692793"
type input "PHƯỚC"
type input "0347710123"
type input "LỢI"
type input "30.000"
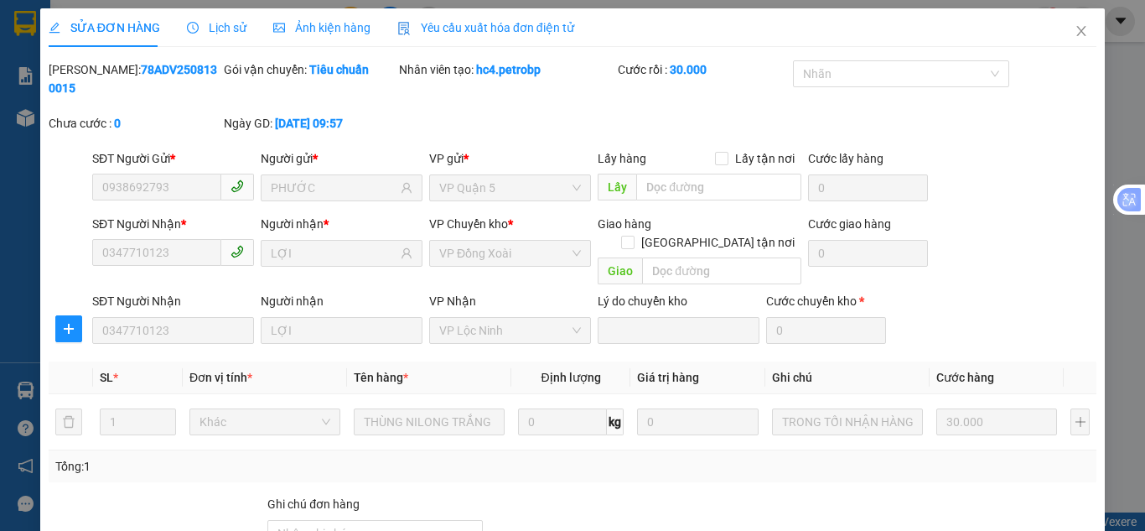
scroll to position [150, 0]
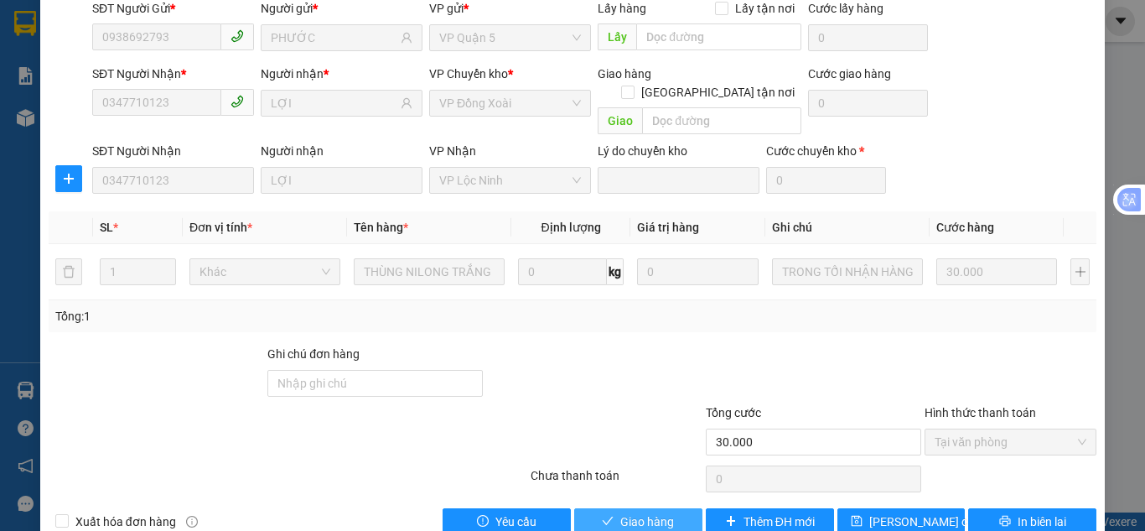
click at [638, 512] on span "Giao hàng" at bounding box center [647, 521] width 54 height 18
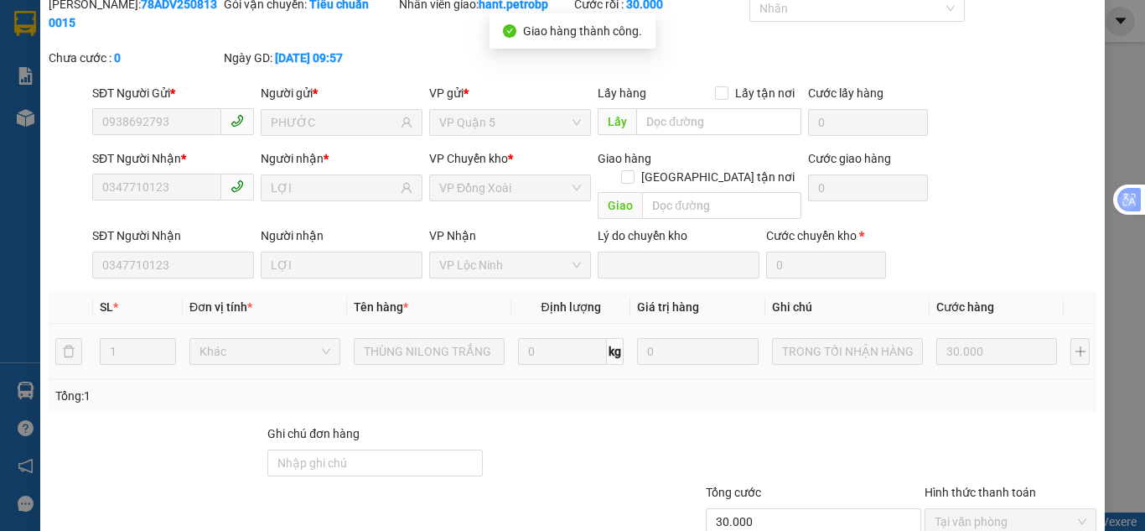
scroll to position [0, 0]
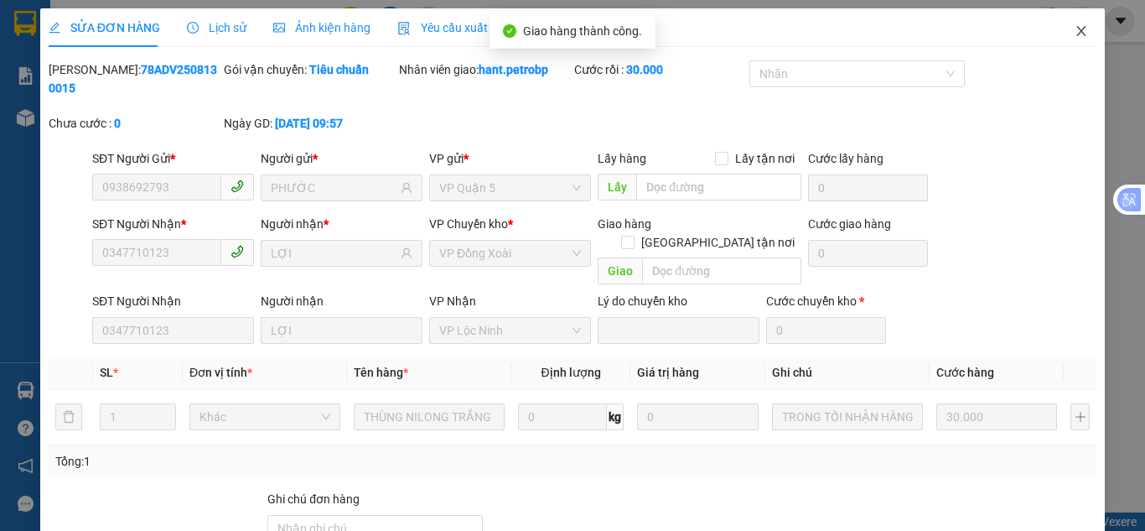
click at [1074, 40] on span "Close" at bounding box center [1081, 31] width 47 height 47
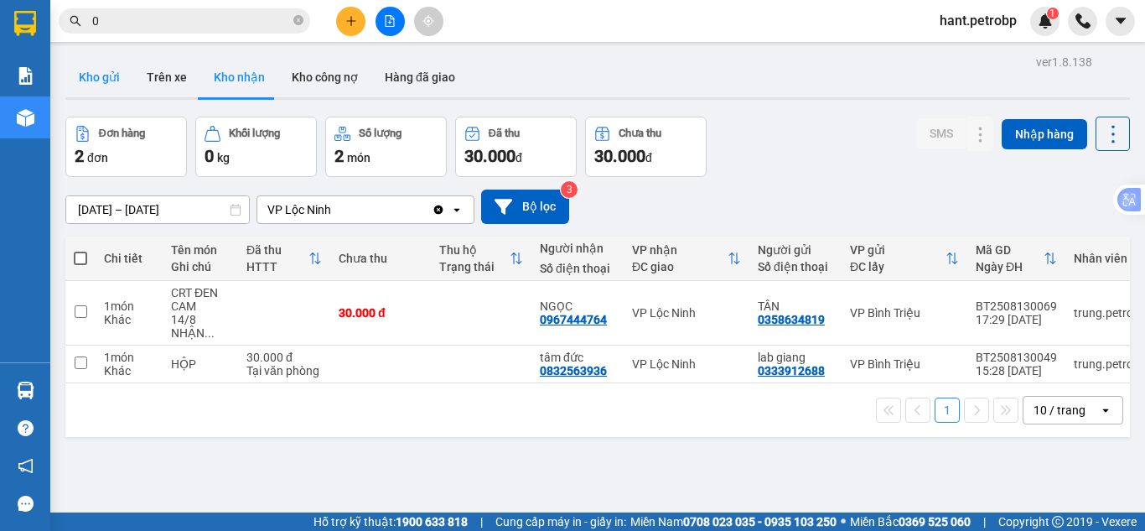
drag, startPoint x: 106, startPoint y: 71, endPoint x: 166, endPoint y: 174, distance: 118.8
click at [107, 71] on button "Kho gửi" at bounding box center [99, 77] width 68 height 40
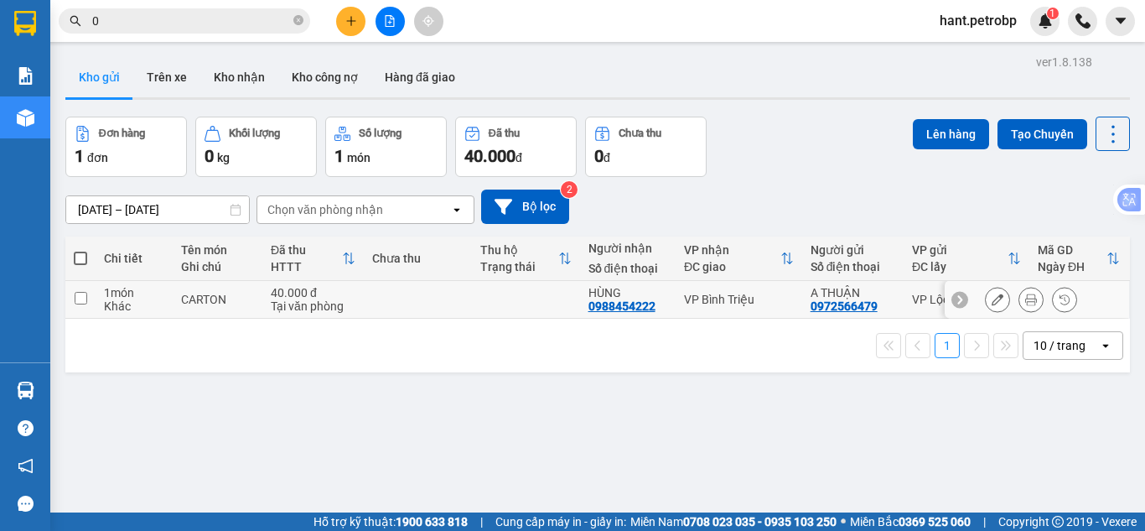
drag, startPoint x: 66, startPoint y: 299, endPoint x: 81, endPoint y: 299, distance: 15.1
click at [67, 299] on td at bounding box center [80, 300] width 30 height 38
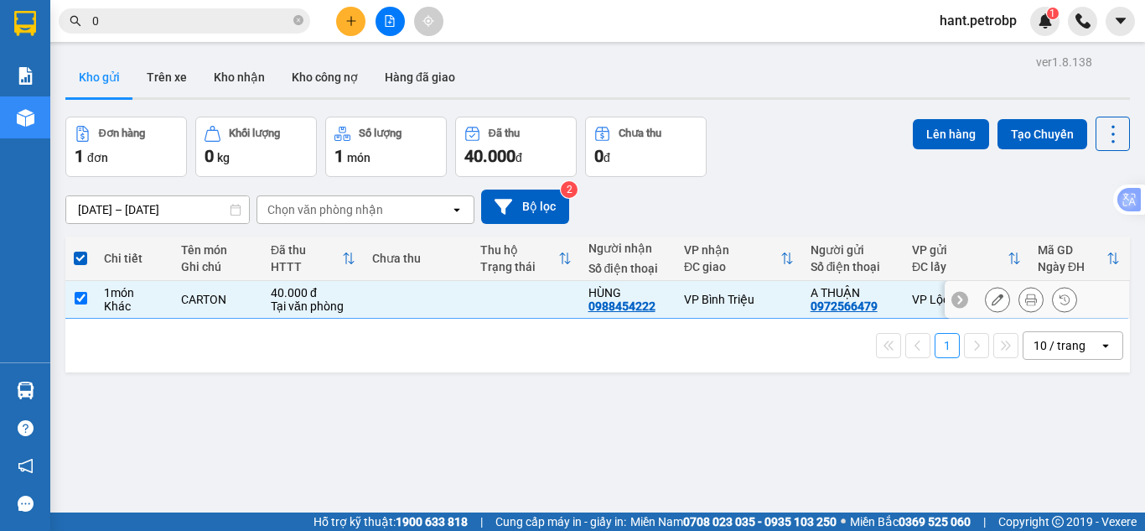
click at [82, 299] on input "checkbox" at bounding box center [81, 298] width 13 height 13
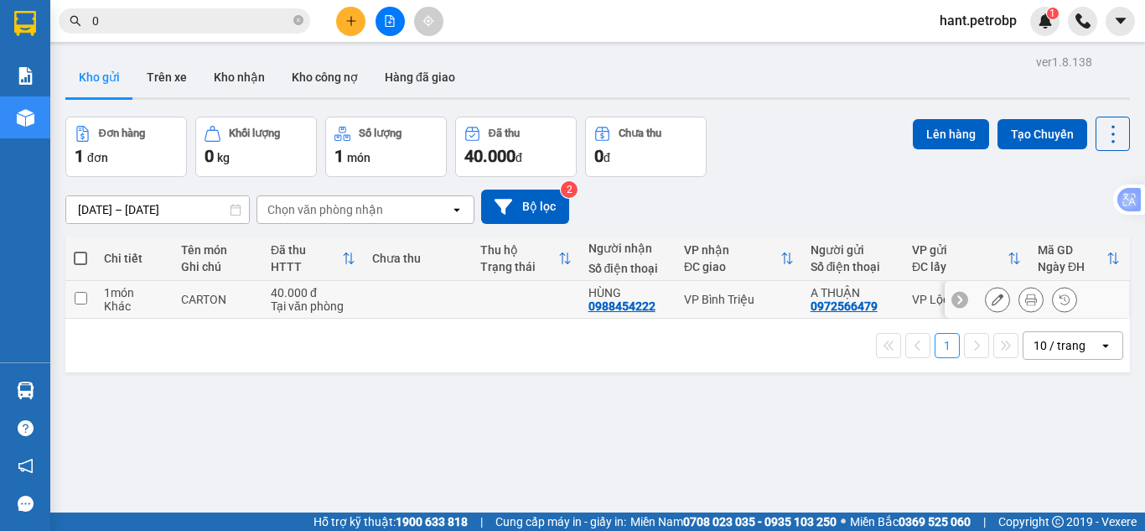
click at [82, 299] on input "checkbox" at bounding box center [81, 298] width 13 height 13
checkbox input "true"
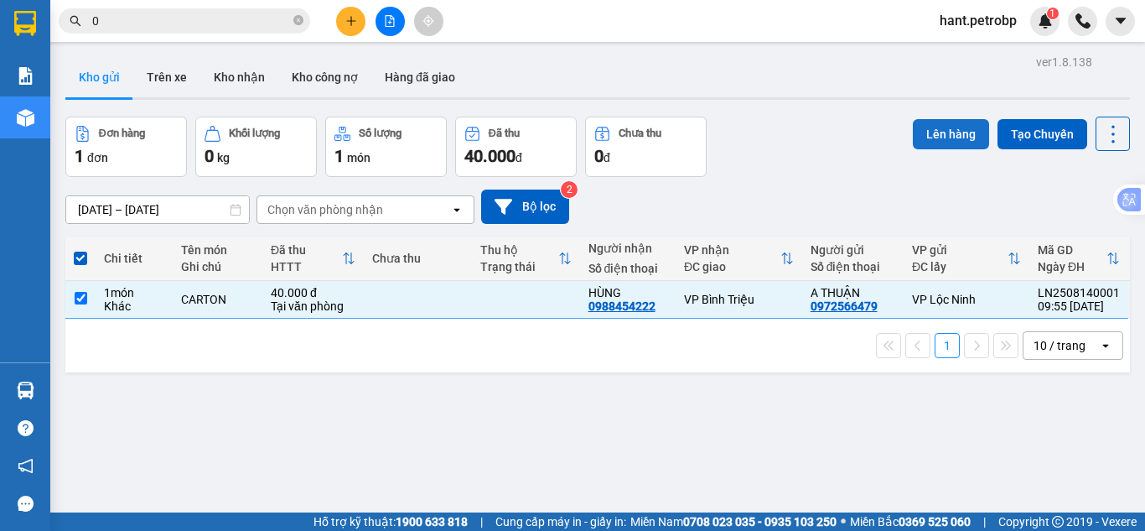
click at [952, 137] on button "Lên hàng" at bounding box center [951, 134] width 76 height 30
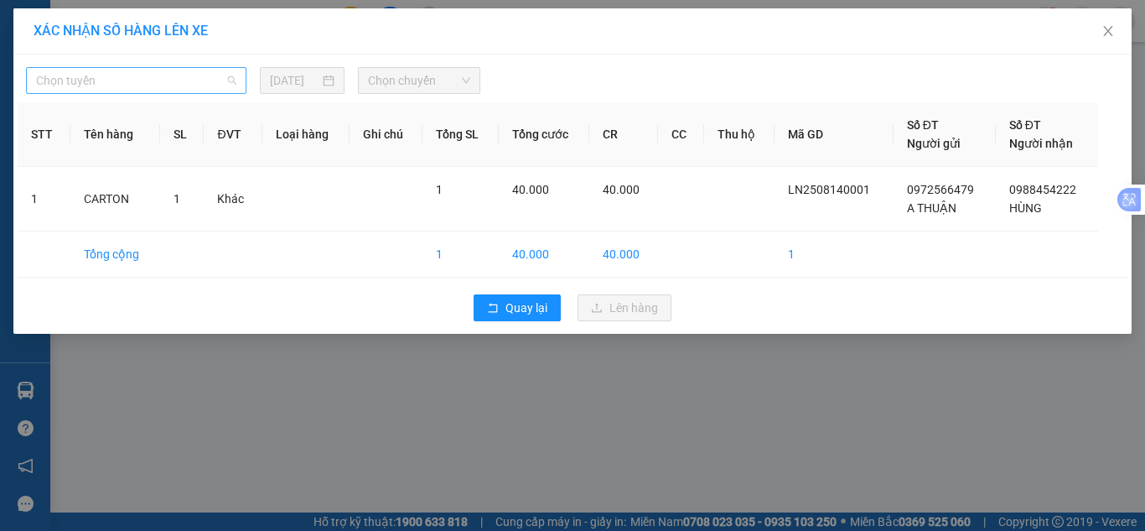
click at [147, 84] on span "Chọn tuyến" at bounding box center [136, 80] width 200 height 25
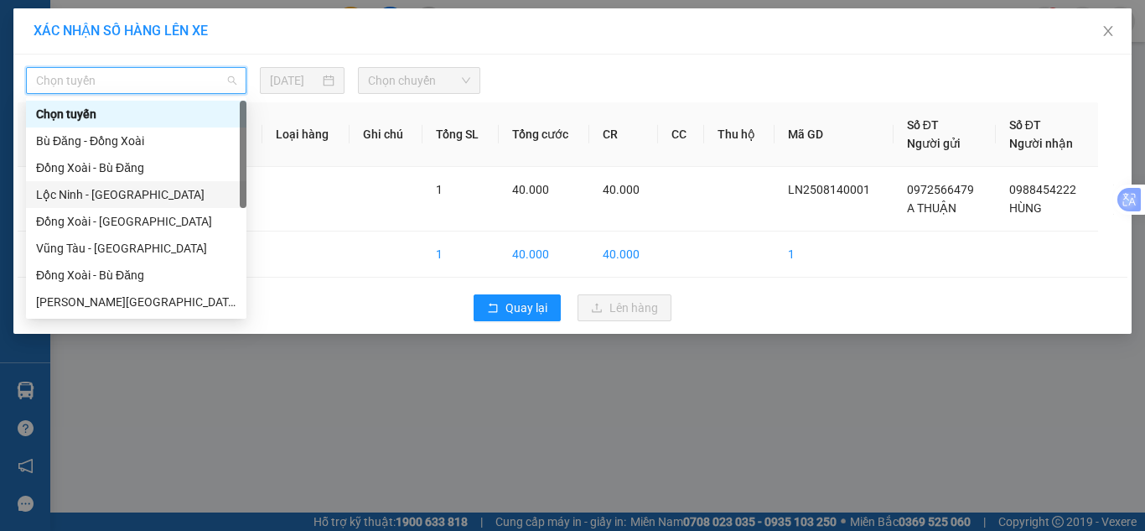
scroll to position [322, 0]
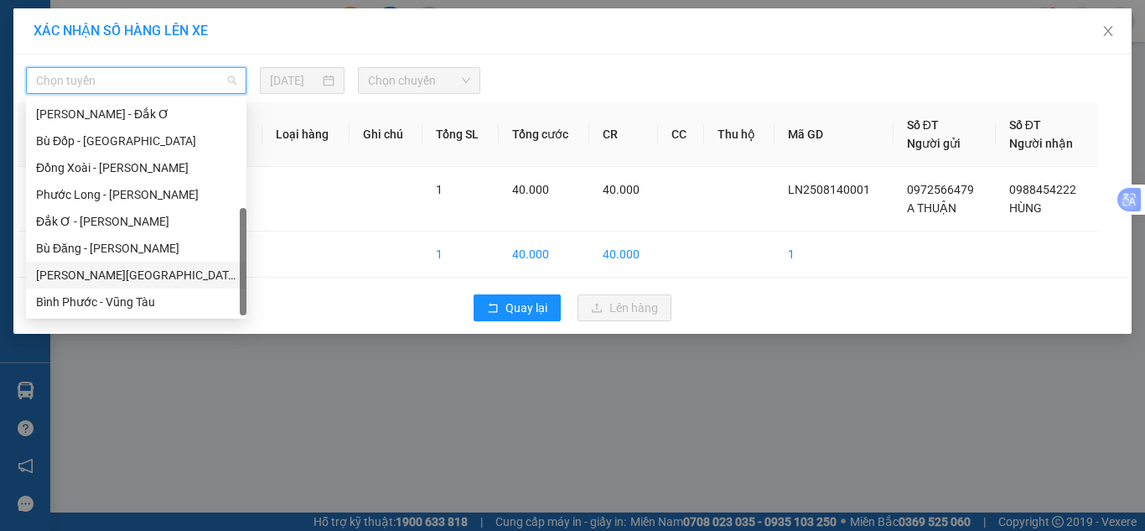
click at [112, 273] on div "[PERSON_NAME][GEOGRAPHIC_DATA]" at bounding box center [136, 275] width 200 height 18
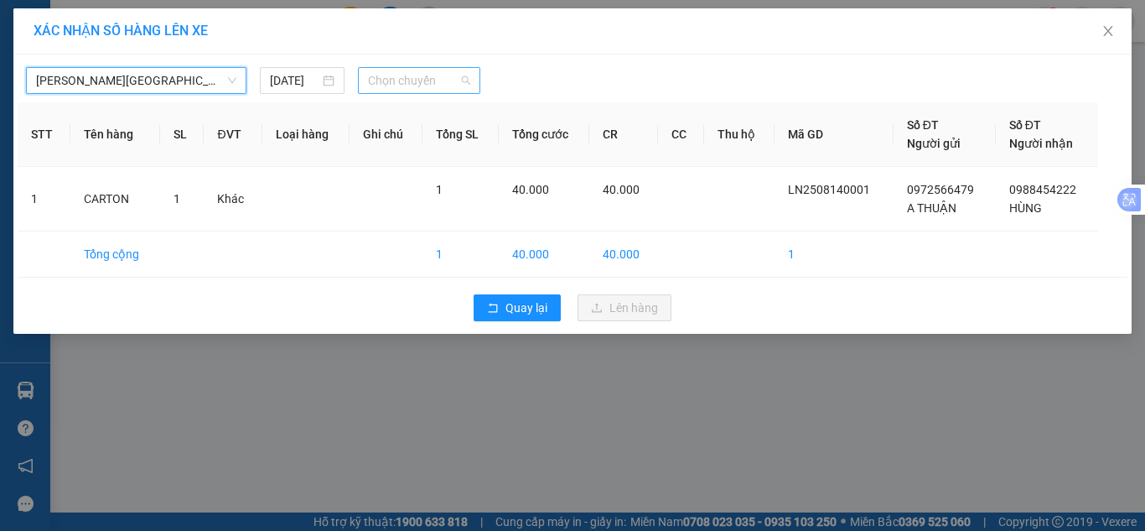
click at [401, 87] on span "Chọn chuyến" at bounding box center [419, 80] width 103 height 25
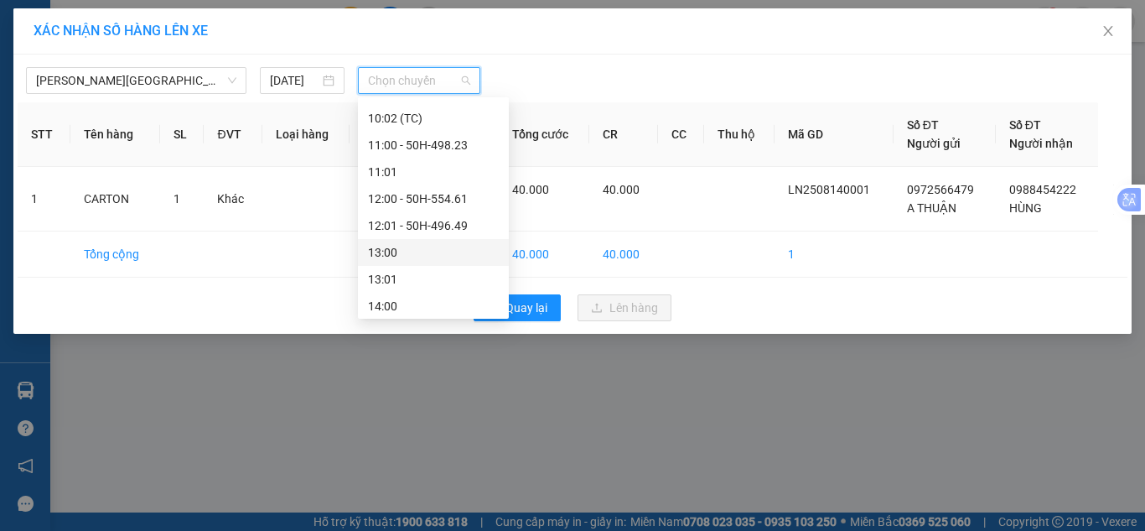
scroll to position [587, 0]
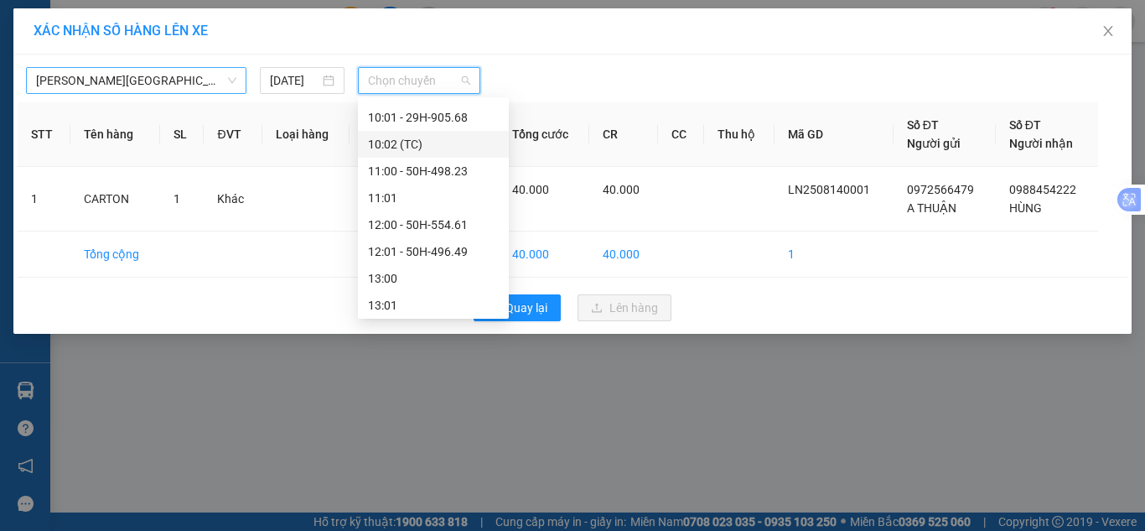
click at [186, 83] on span "[PERSON_NAME][GEOGRAPHIC_DATA]" at bounding box center [136, 80] width 200 height 25
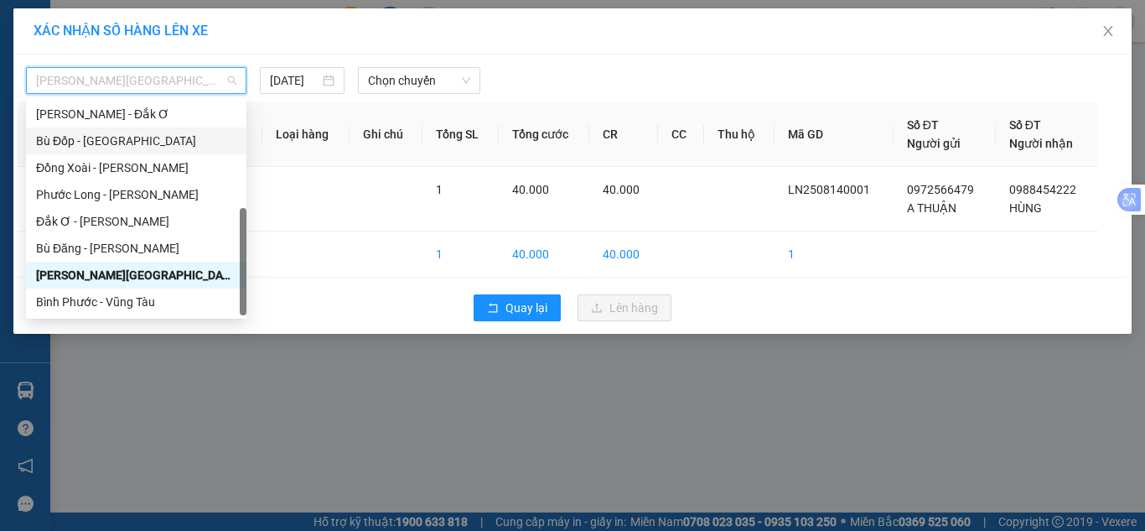
click at [137, 150] on div "Bù Đốp - [GEOGRAPHIC_DATA]" at bounding box center [136, 140] width 220 height 27
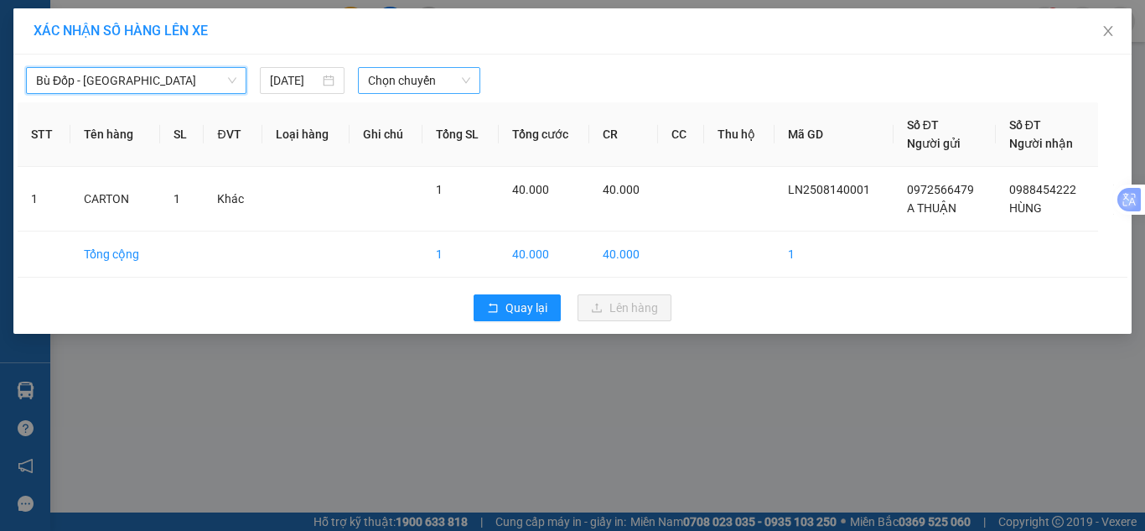
scroll to position [0, 0]
click at [414, 75] on span "Chọn chuyến" at bounding box center [419, 80] width 103 height 25
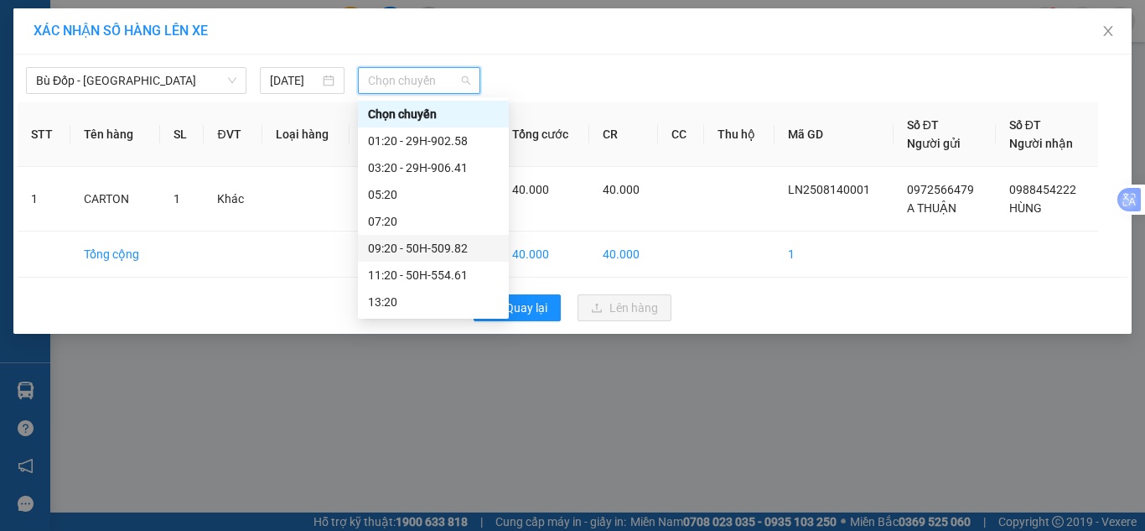
click at [427, 255] on div "09:20 - 50H-509.82" at bounding box center [433, 248] width 131 height 18
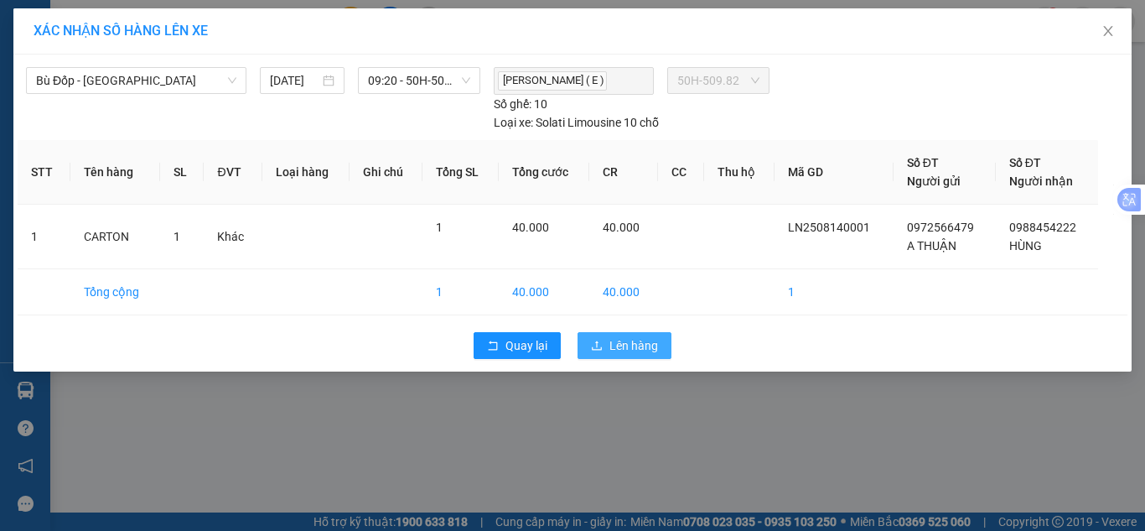
drag, startPoint x: 643, startPoint y: 347, endPoint x: 654, endPoint y: 351, distance: 11.7
click at [643, 349] on span "Lên hàng" at bounding box center [633, 345] width 49 height 18
